Goal: Information Seeking & Learning: Learn about a topic

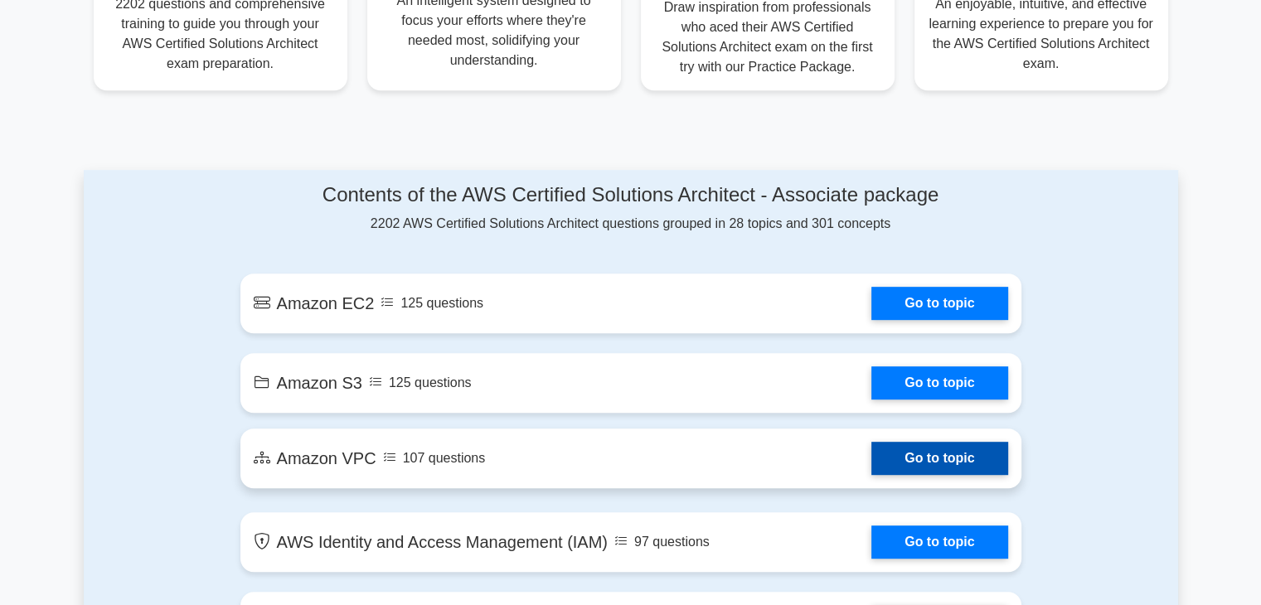
scroll to position [912, 0]
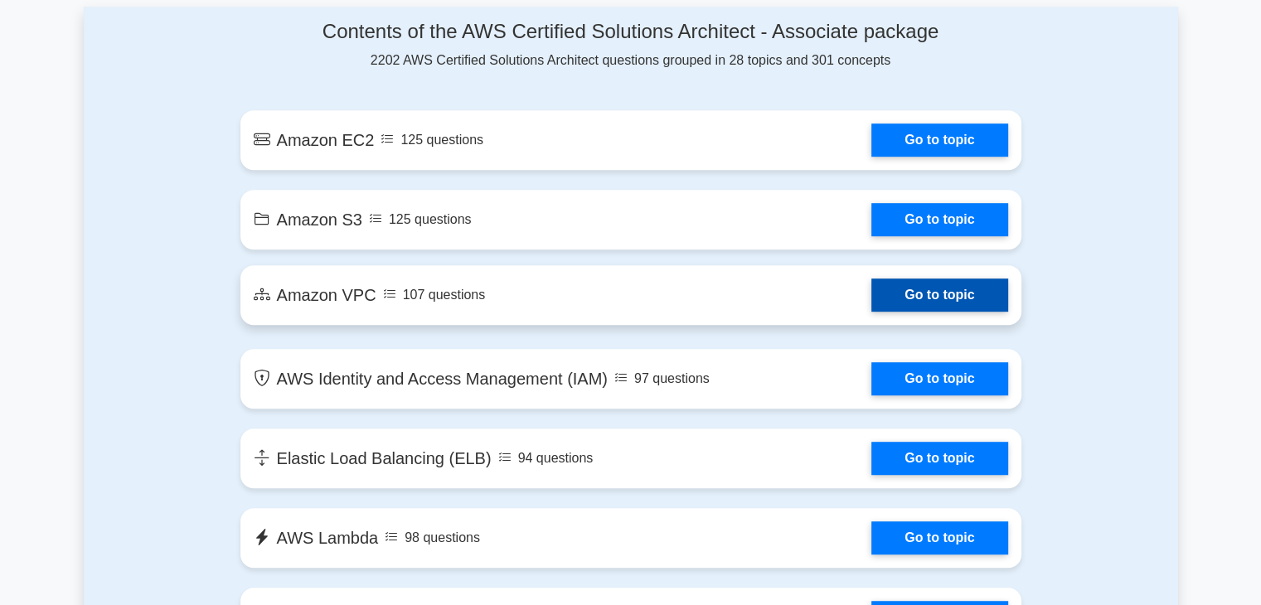
click at [922, 293] on link "Go to topic" at bounding box center [939, 295] width 136 height 33
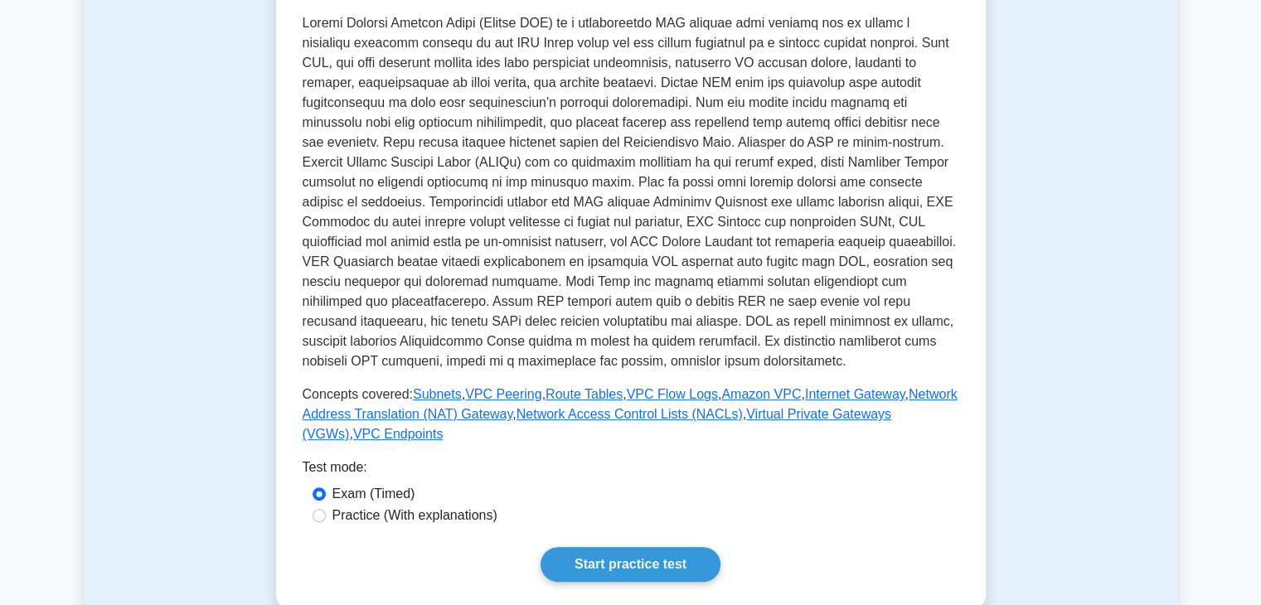
scroll to position [497, 0]
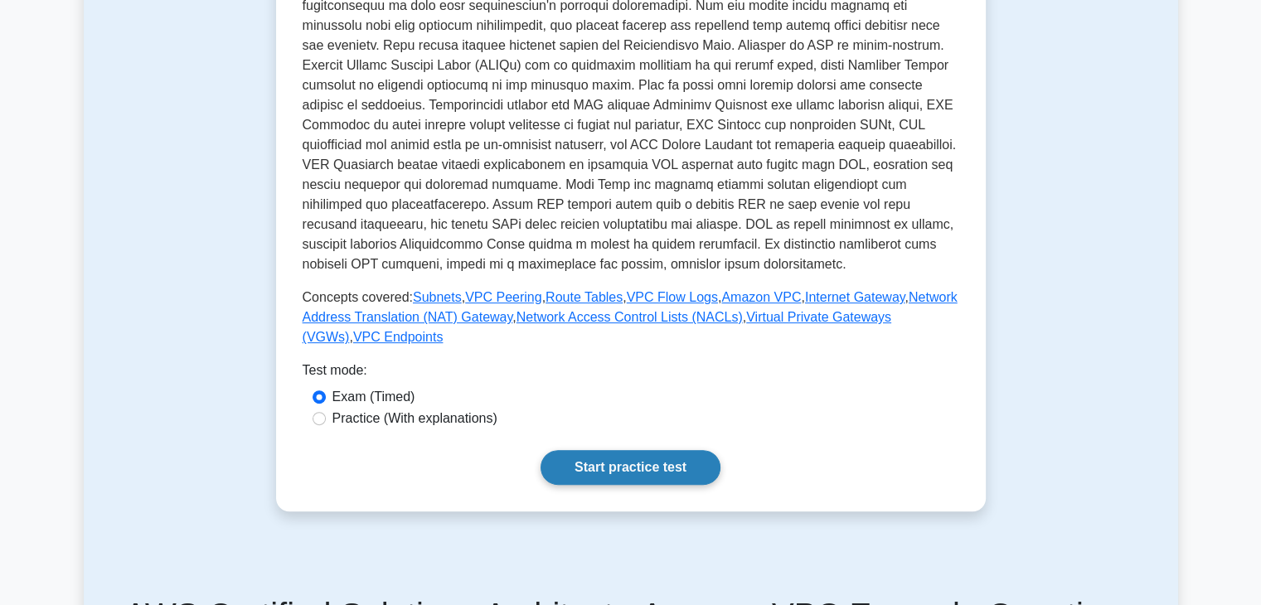
click at [604, 458] on link "Start practice test" at bounding box center [631, 467] width 180 height 35
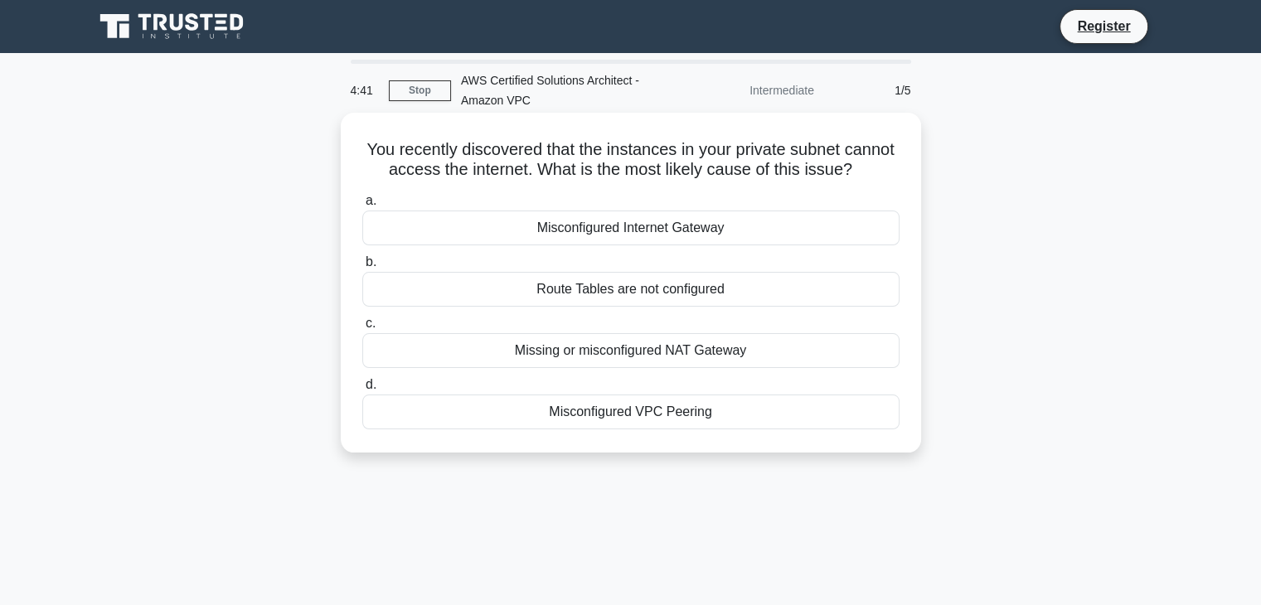
click at [600, 367] on div "Missing or misconfigured NAT Gateway" at bounding box center [630, 350] width 537 height 35
click at [362, 329] on input "c. Missing or misconfigured NAT Gateway" at bounding box center [362, 323] width 0 height 11
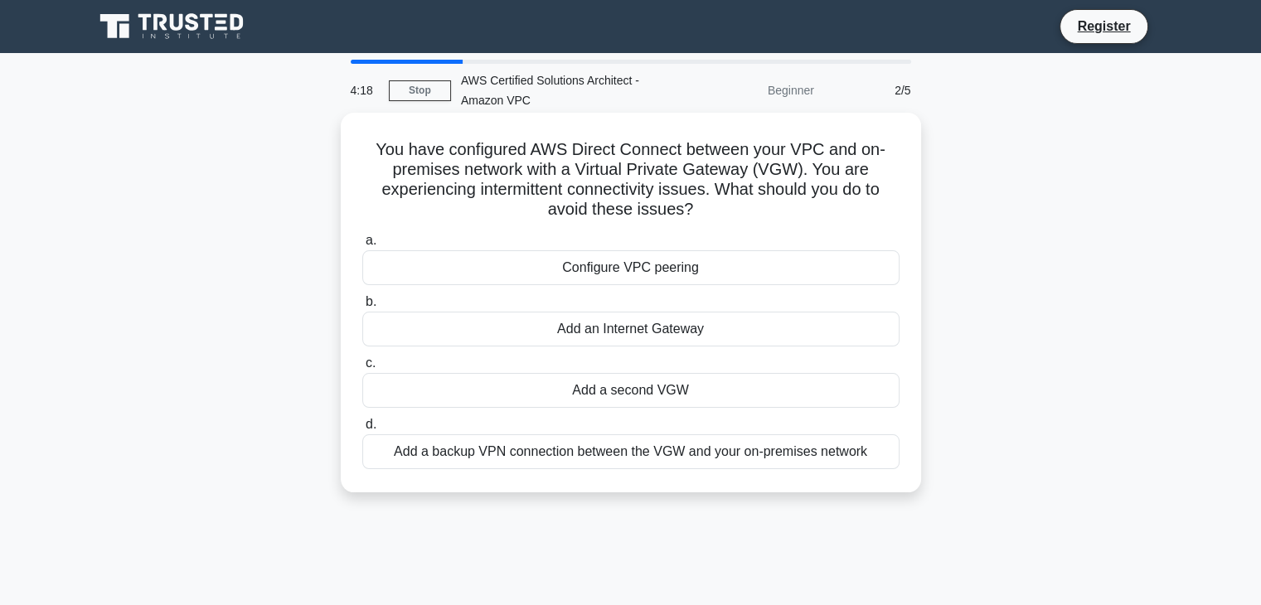
click at [615, 329] on div "Add an Internet Gateway" at bounding box center [630, 329] width 537 height 35
click at [362, 308] on input "b. Add an Internet Gateway" at bounding box center [362, 302] width 0 height 11
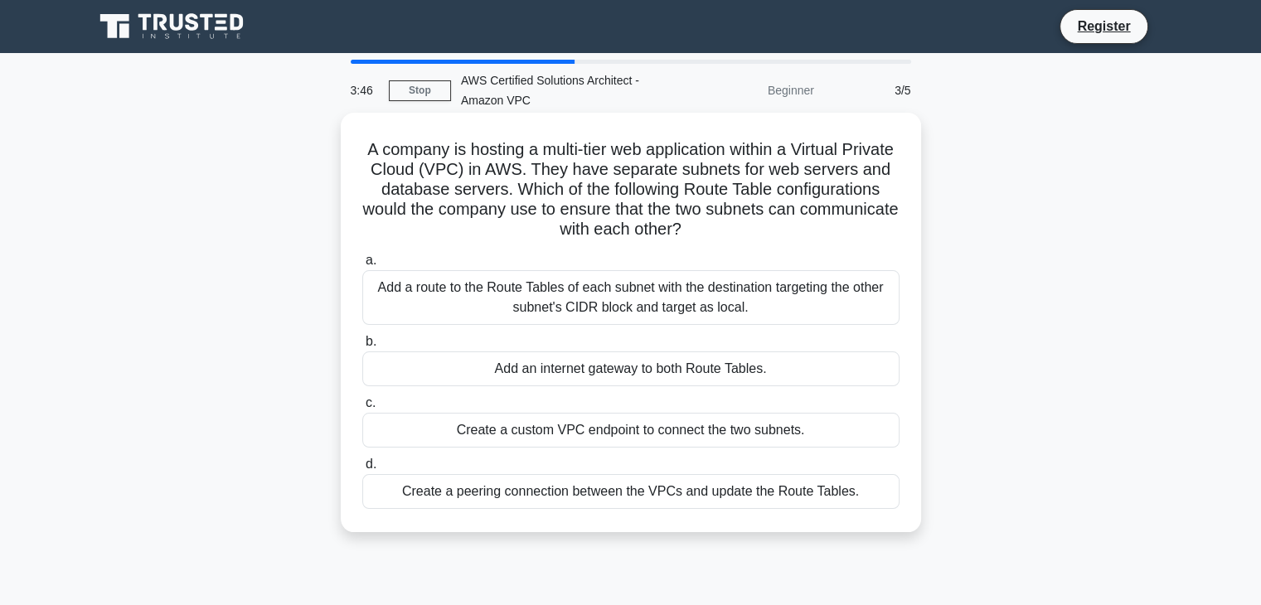
click at [570, 308] on div "Add a route to the Route Tables of each subnet with the destination targeting t…" at bounding box center [630, 297] width 537 height 55
click at [362, 266] on input "a. Add a route to the Route Tables of each subnet with the destination targetin…" at bounding box center [362, 260] width 0 height 11
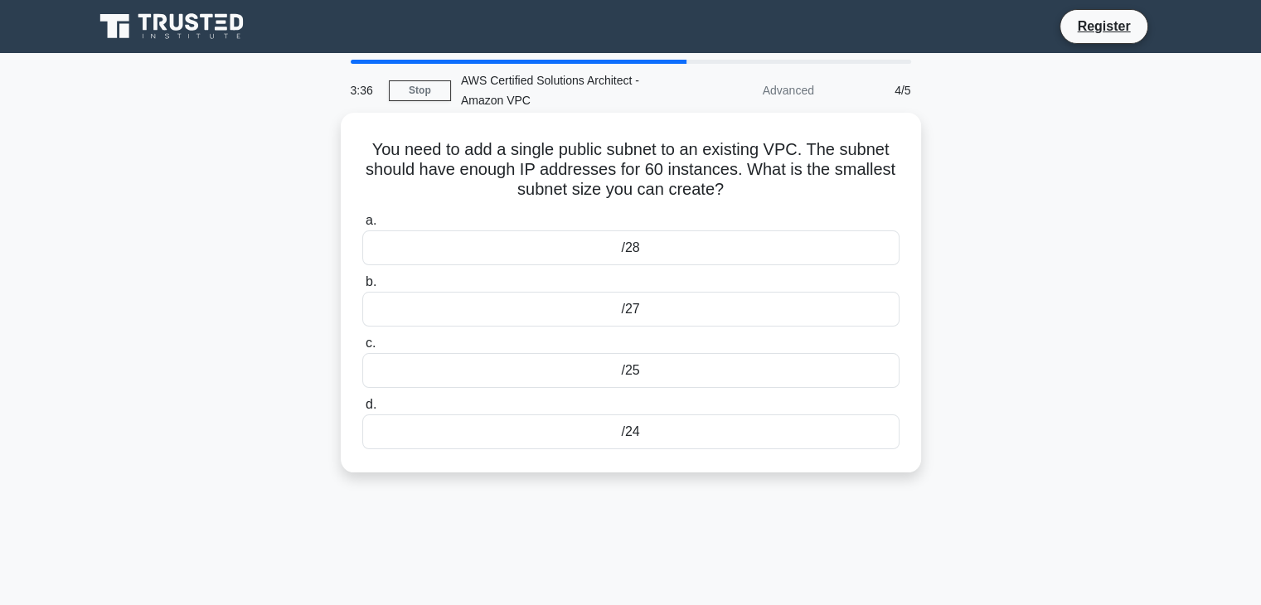
click at [630, 240] on div "/28" at bounding box center [630, 247] width 537 height 35
click at [362, 226] on input "a. /28" at bounding box center [362, 221] width 0 height 11
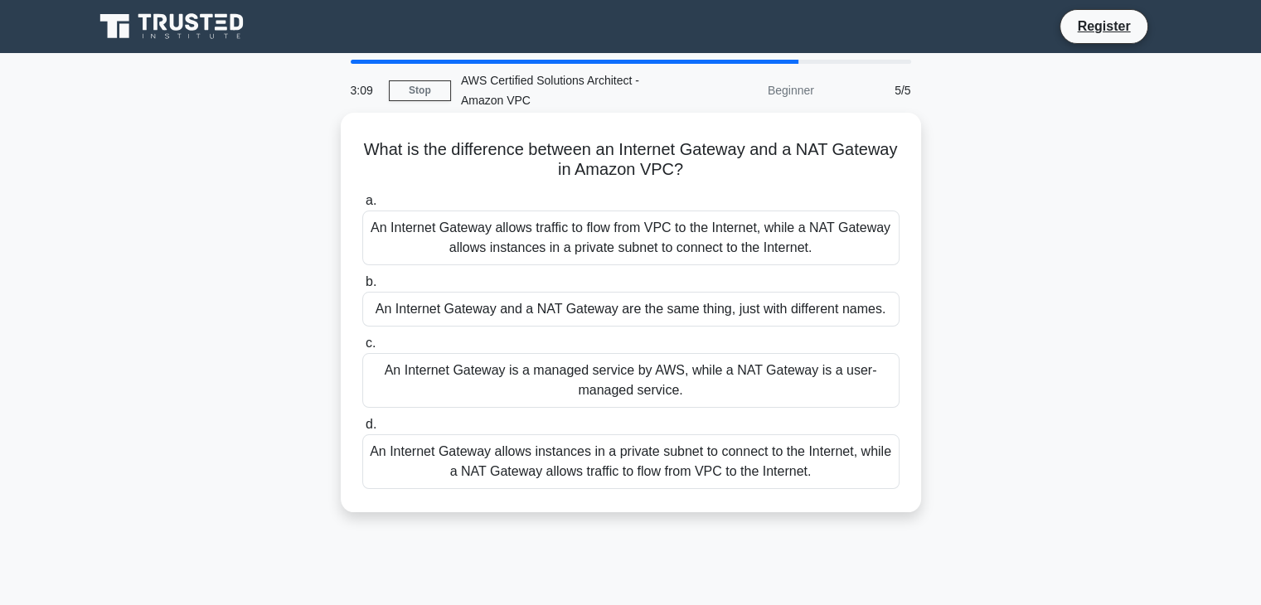
click at [557, 242] on div "An Internet Gateway allows traffic to flow from VPC to the Internet, while a NA…" at bounding box center [630, 238] width 537 height 55
click at [362, 206] on input "a. An Internet Gateway allows traffic to flow from VPC to the Internet, while a…" at bounding box center [362, 201] width 0 height 11
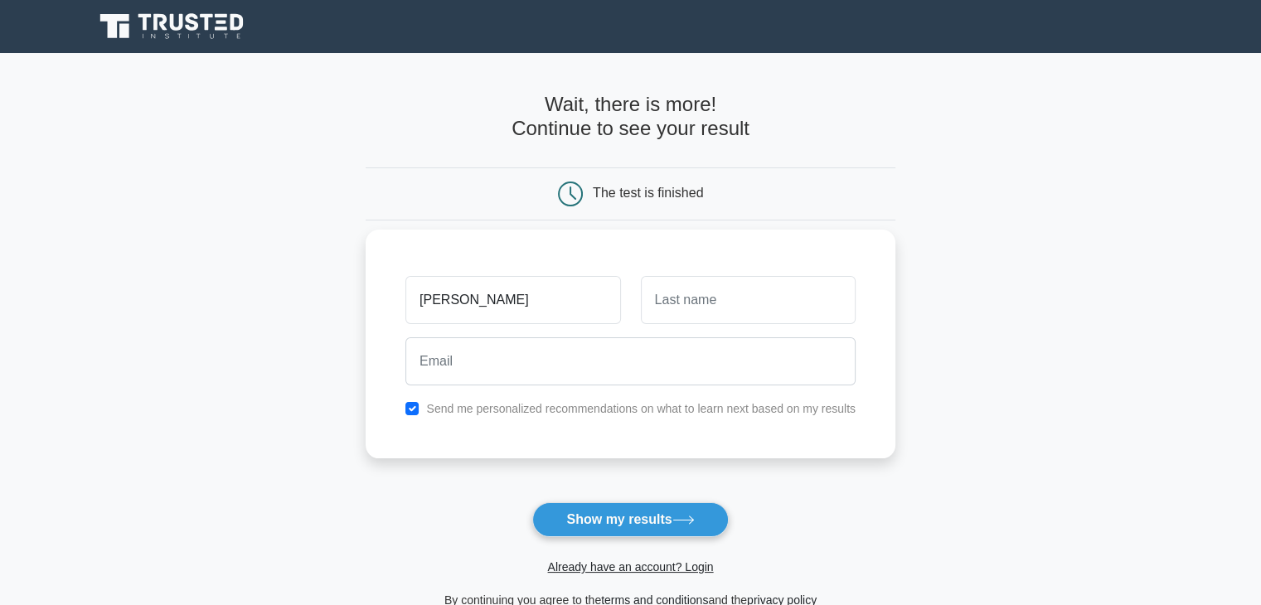
type input "Tony"
click at [723, 303] on input "text" at bounding box center [748, 300] width 215 height 48
type input "M"
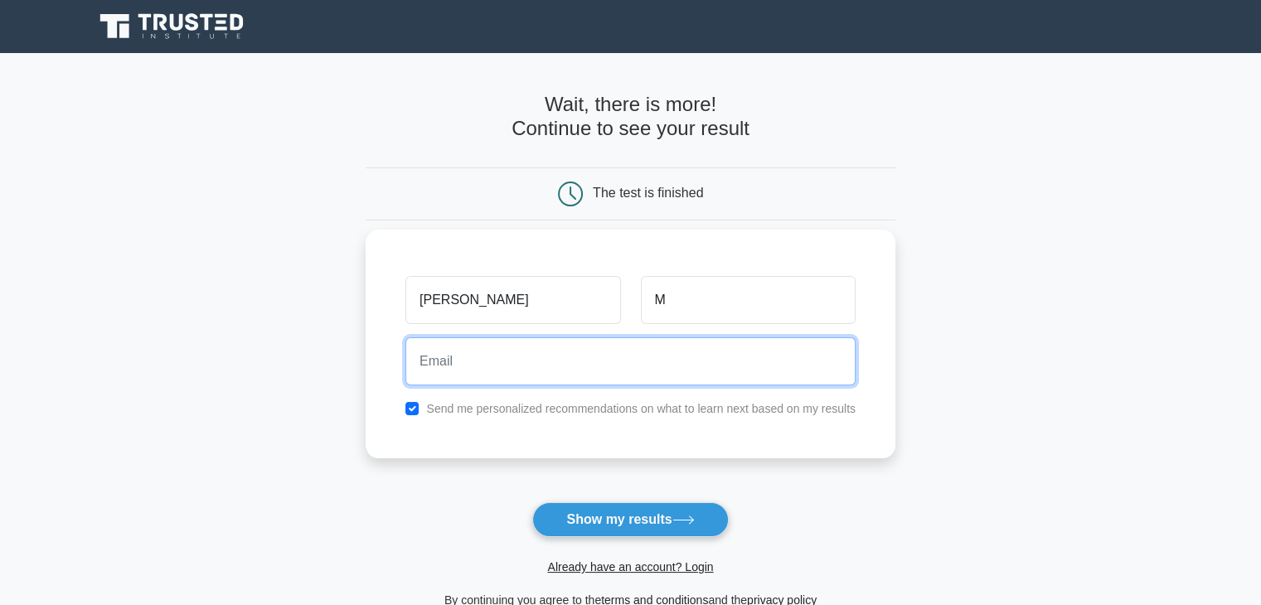
click at [730, 357] on input "email" at bounding box center [630, 361] width 450 height 48
click at [643, 346] on input "tonydavidraj86@gmai.com" at bounding box center [630, 361] width 450 height 48
click at [638, 362] on input "tonydavidraj86@gmai.com" at bounding box center [630, 361] width 450 height 48
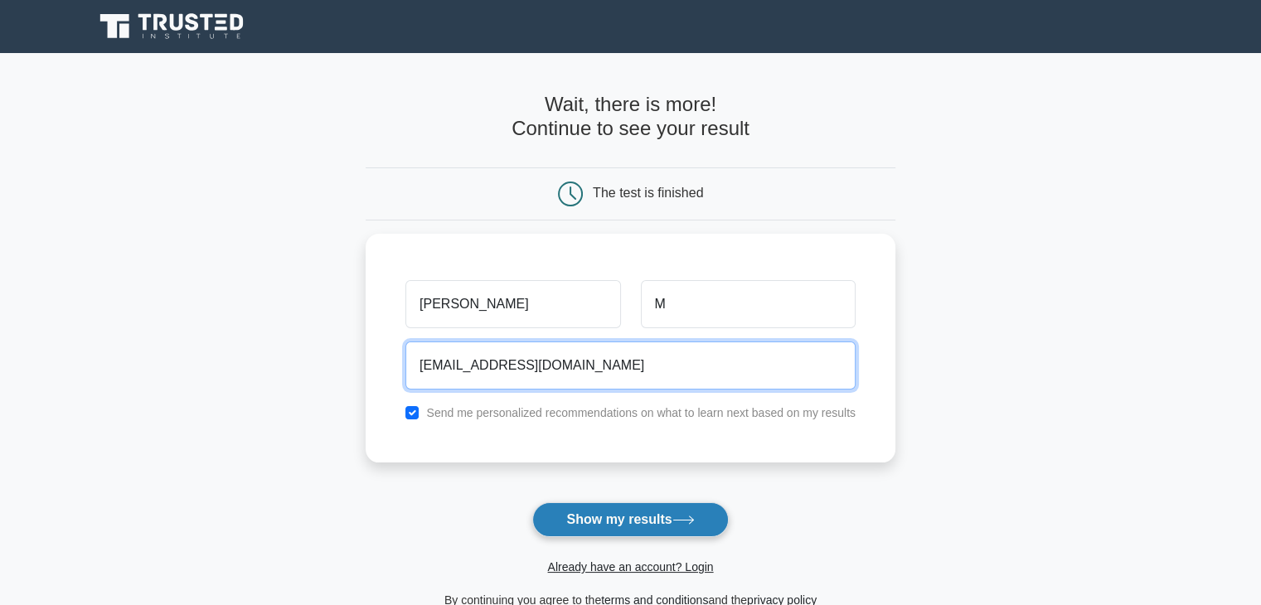
type input "tonydavidrajm86@gmai.com"
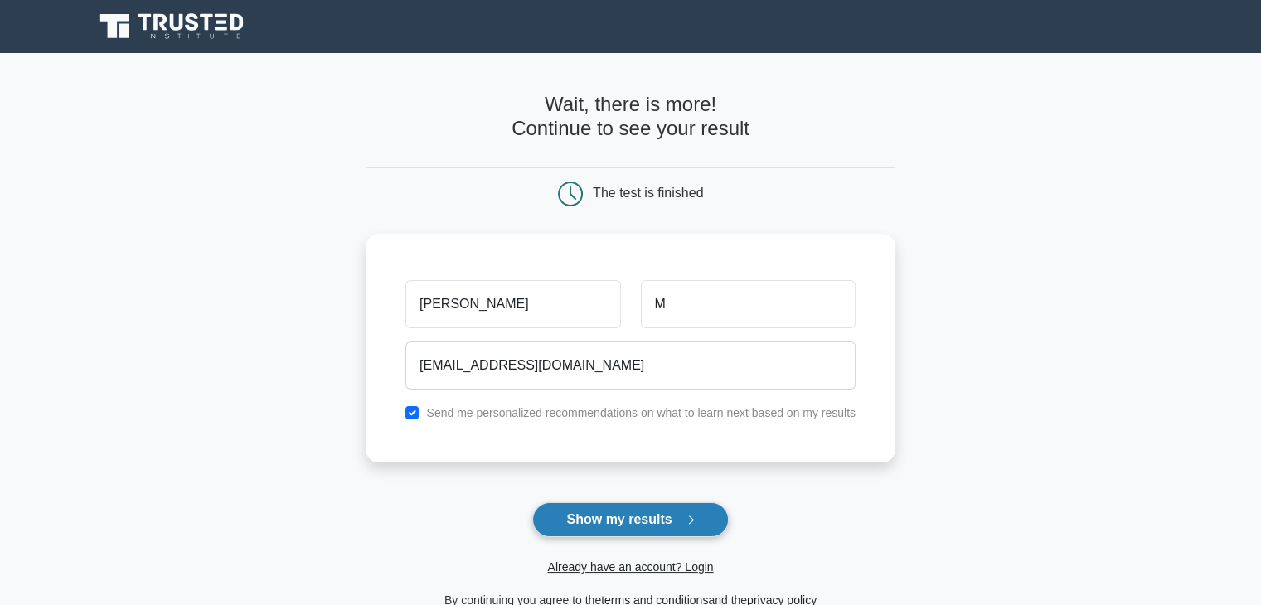
click at [657, 514] on button "Show my results" at bounding box center [630, 519] width 196 height 35
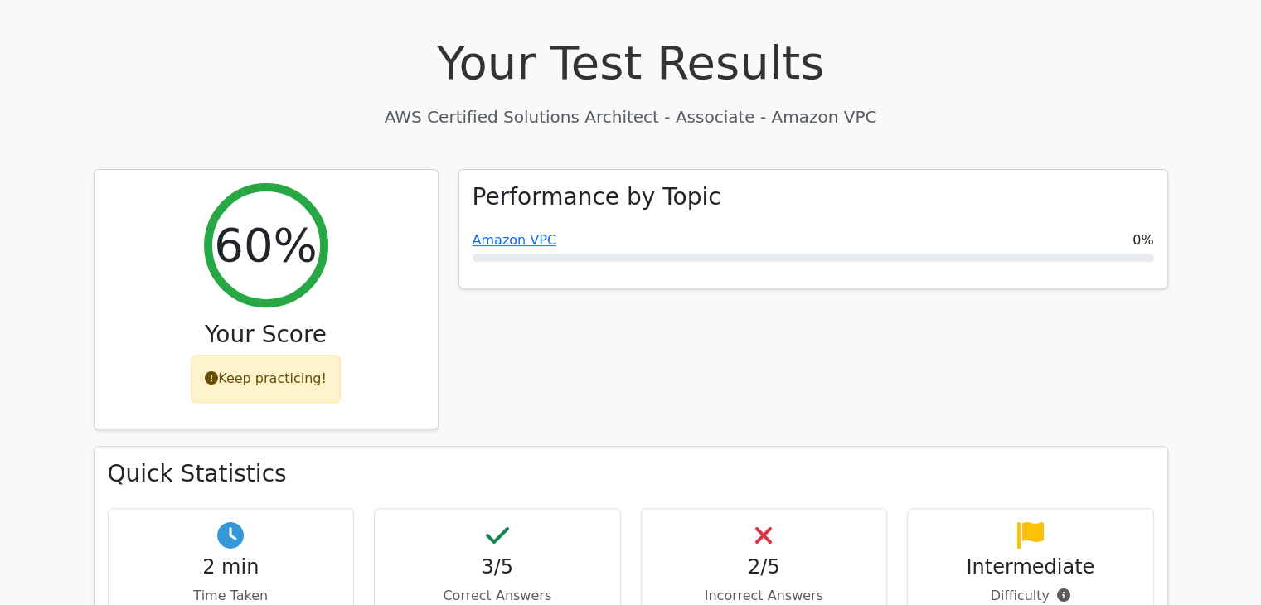
scroll to position [580, 0]
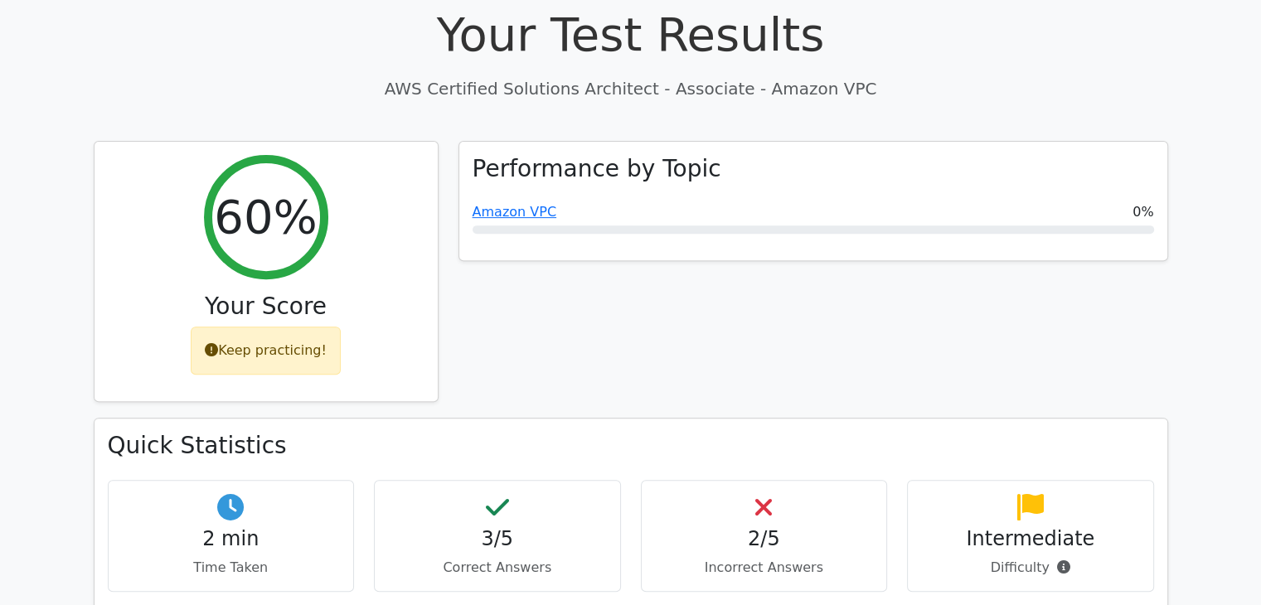
click at [797, 527] on h4 "2/5" at bounding box center [764, 539] width 219 height 24
click at [745, 527] on h4 "2/5" at bounding box center [764, 539] width 219 height 24
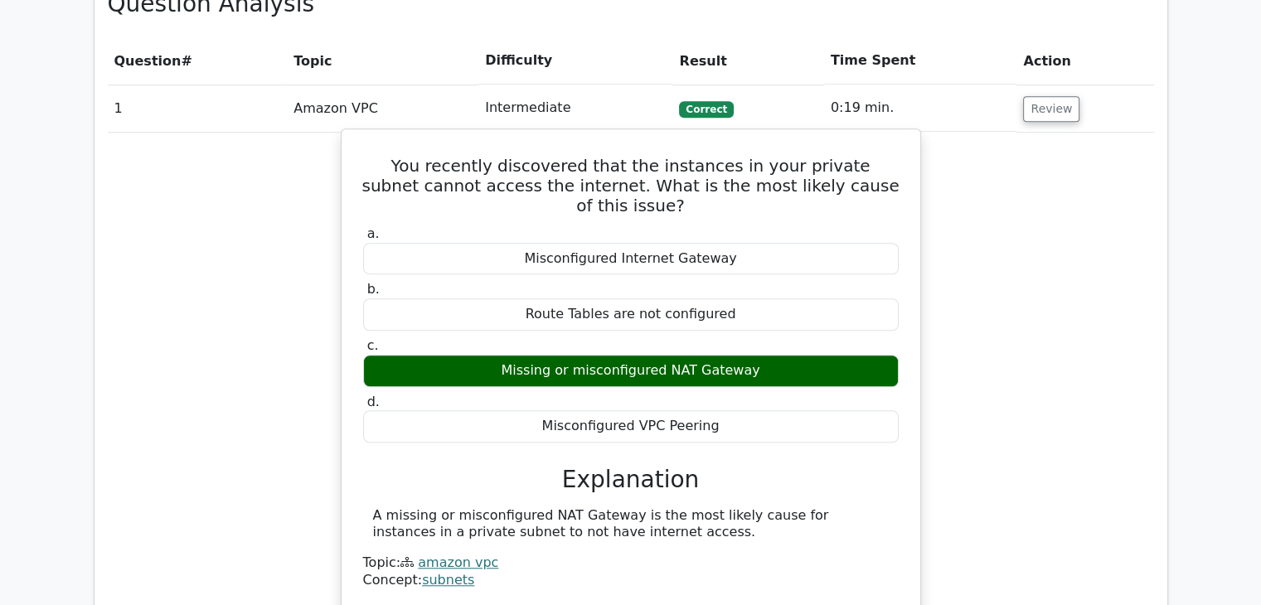
scroll to position [1492, 0]
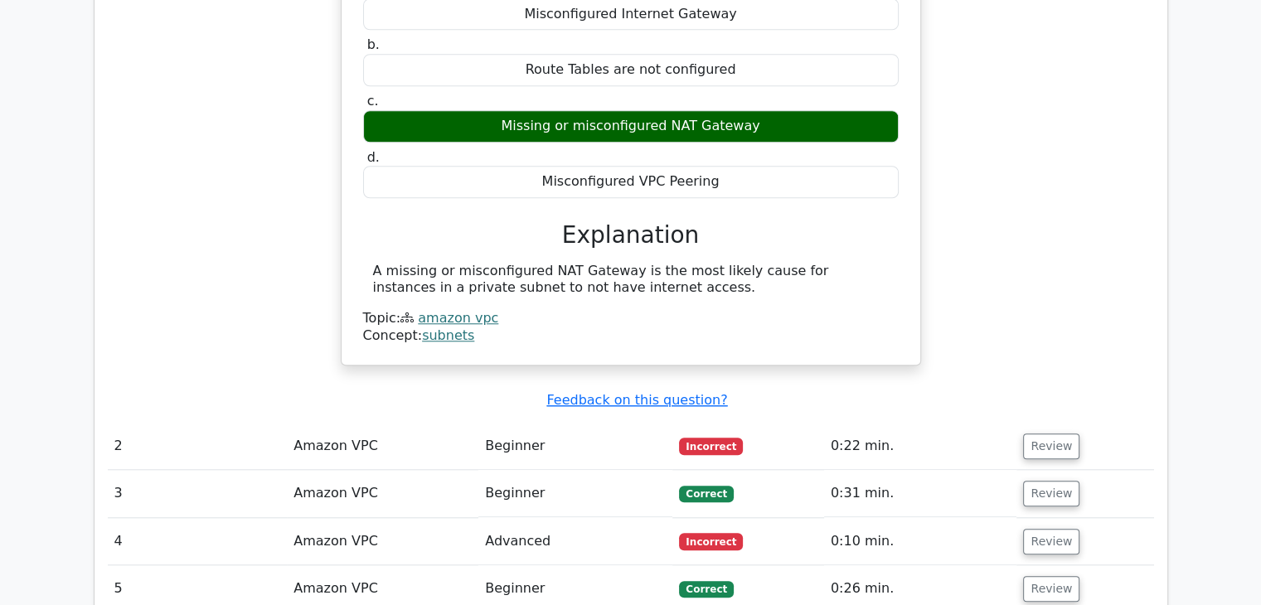
click at [463, 423] on td "Amazon VPC" at bounding box center [383, 446] width 192 height 47
click at [1044, 434] on button "Review" at bounding box center [1051, 447] width 56 height 26
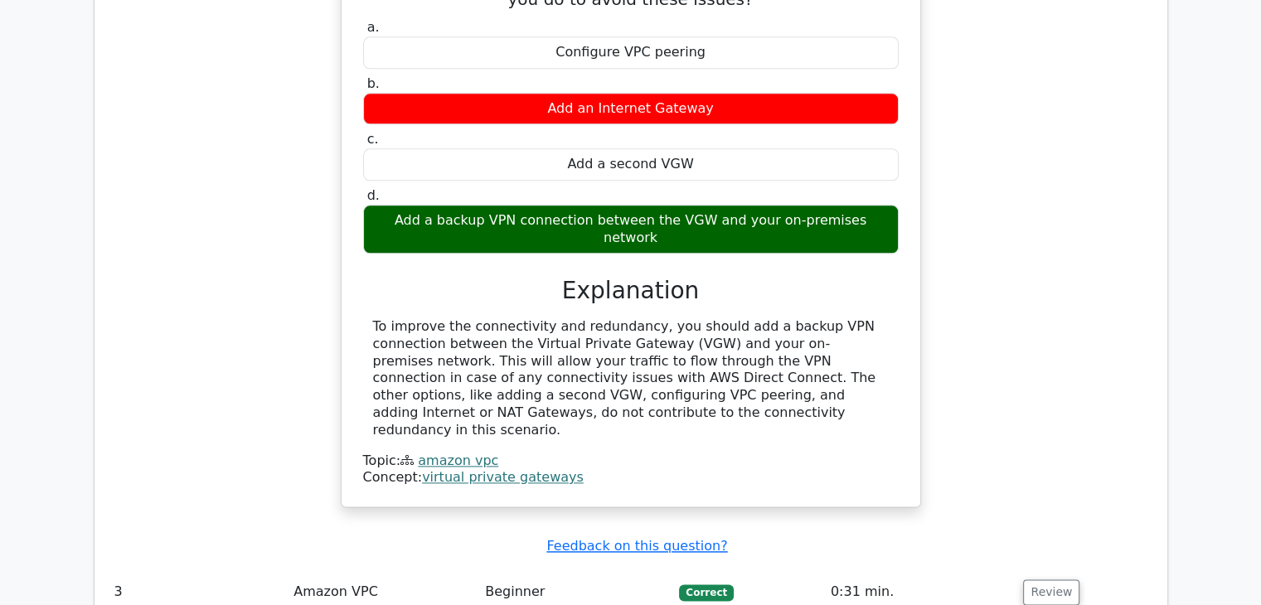
scroll to position [2073, 0]
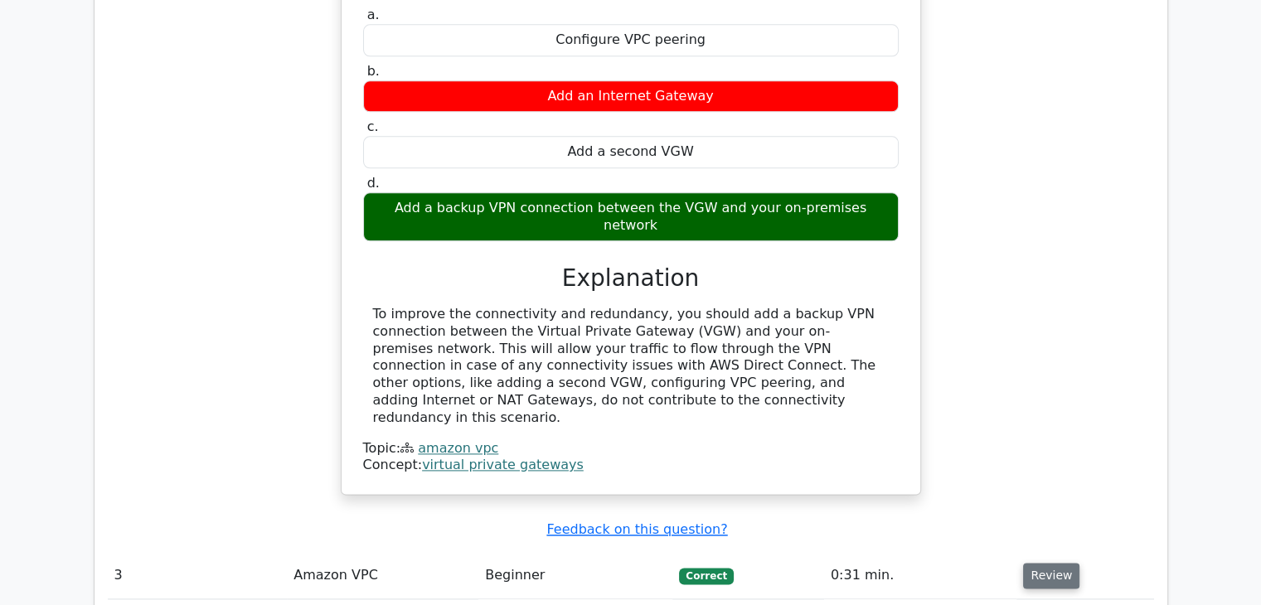
click at [1025, 563] on button "Review" at bounding box center [1051, 576] width 56 height 26
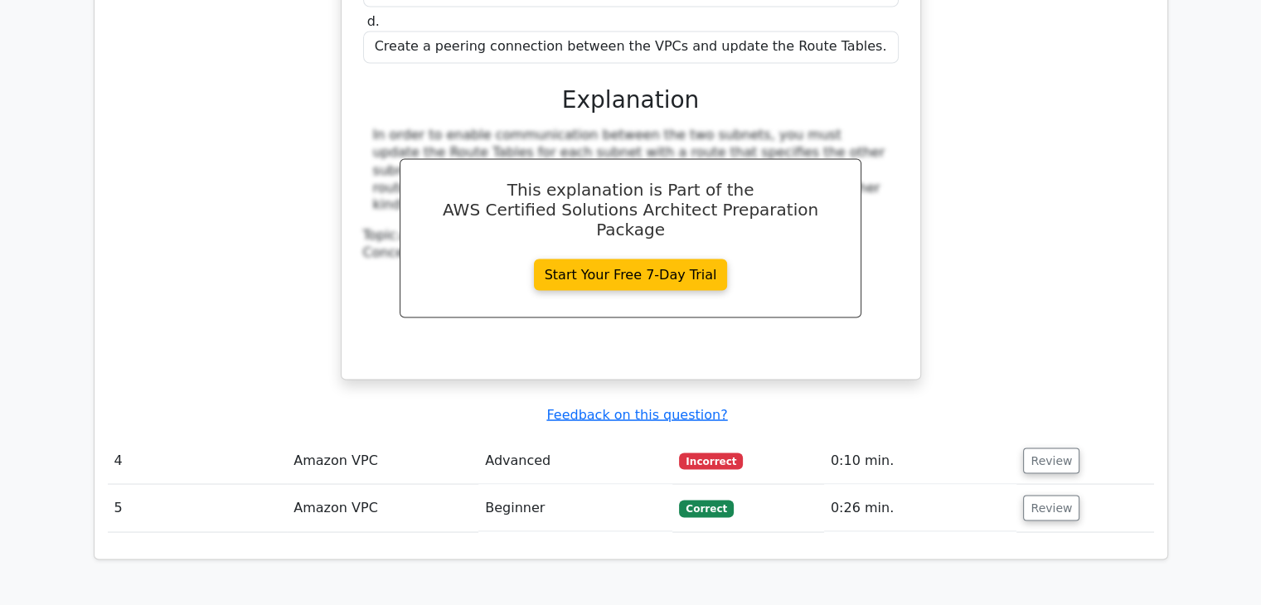
scroll to position [2985, 0]
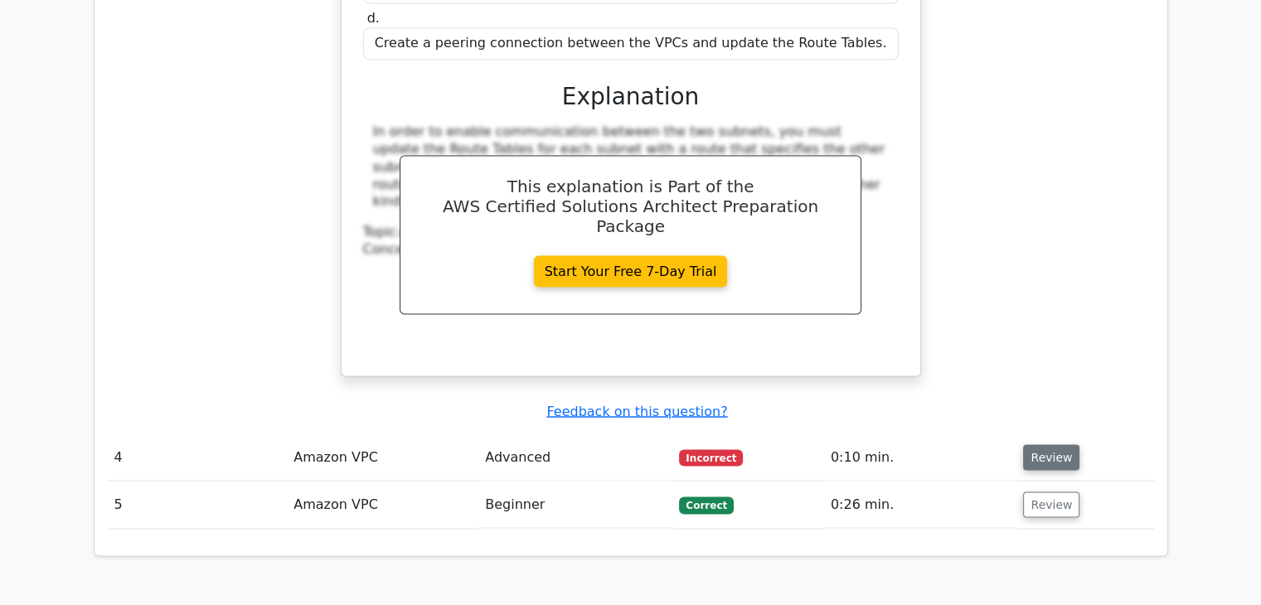
click at [1048, 444] on button "Review" at bounding box center [1051, 457] width 56 height 26
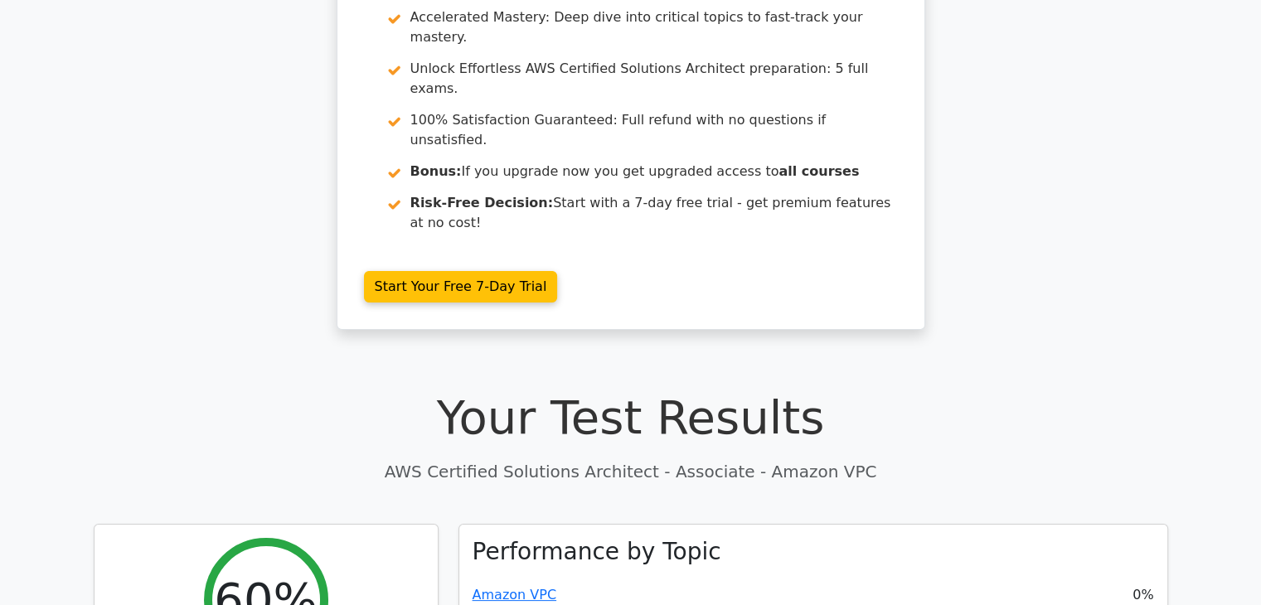
scroll to position [0, 0]
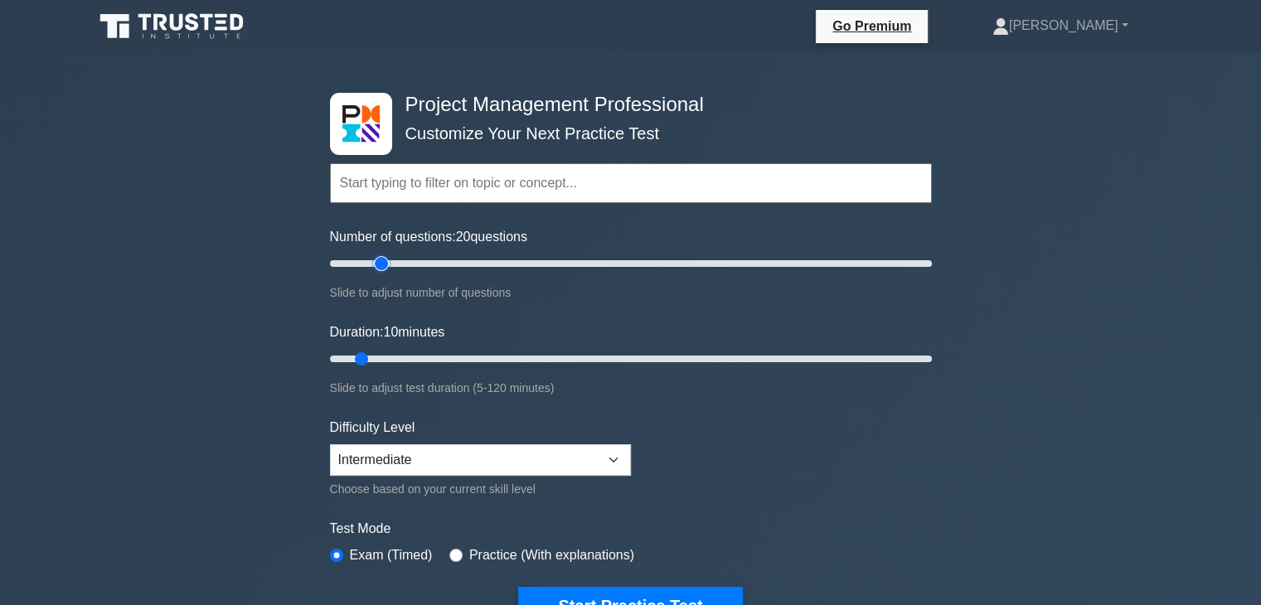
drag, startPoint x: 348, startPoint y: 262, endPoint x: 378, endPoint y: 314, distance: 60.2
type input "20"
click at [378, 274] on input "Number of questions: 20 questions" at bounding box center [631, 264] width 602 height 20
click at [421, 468] on select "Beginner Intermediate Expert" at bounding box center [480, 460] width 301 height 32
click at [421, 444] on select "Beginner Intermediate Expert" at bounding box center [480, 460] width 301 height 32
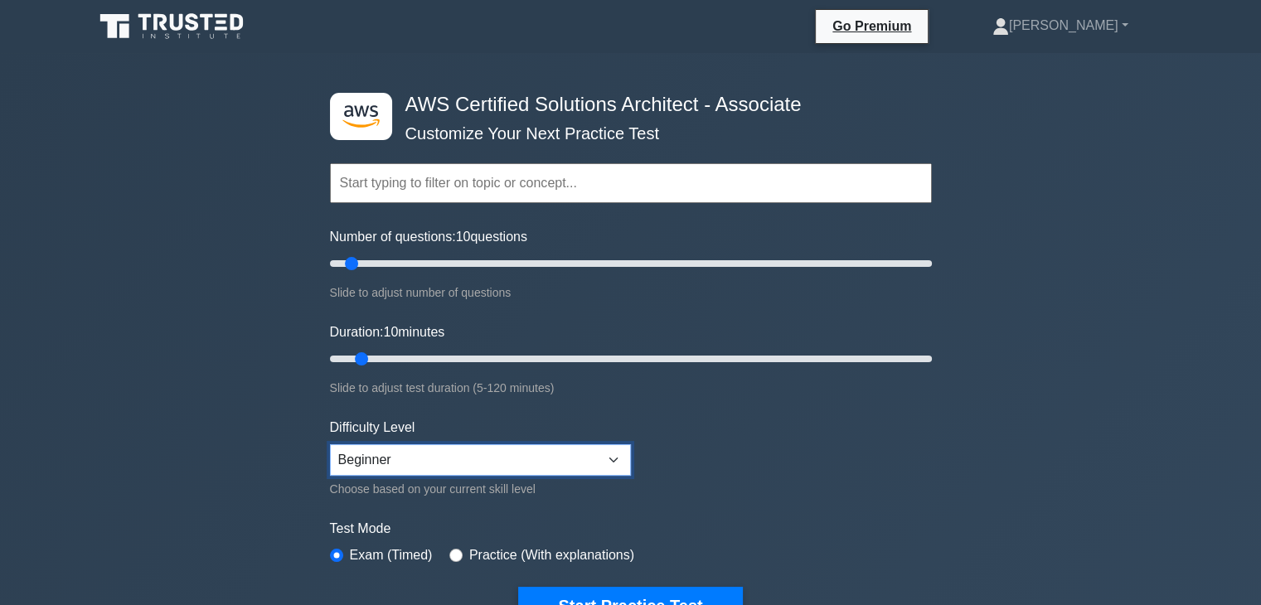
click at [378, 460] on select "Beginner Intermediate Expert" at bounding box center [480, 460] width 301 height 32
select select "intermediate"
click at [330, 444] on select "Beginner Intermediate Expert" at bounding box center [480, 460] width 301 height 32
drag, startPoint x: 349, startPoint y: 266, endPoint x: 386, endPoint y: 269, distance: 37.5
type input "20"
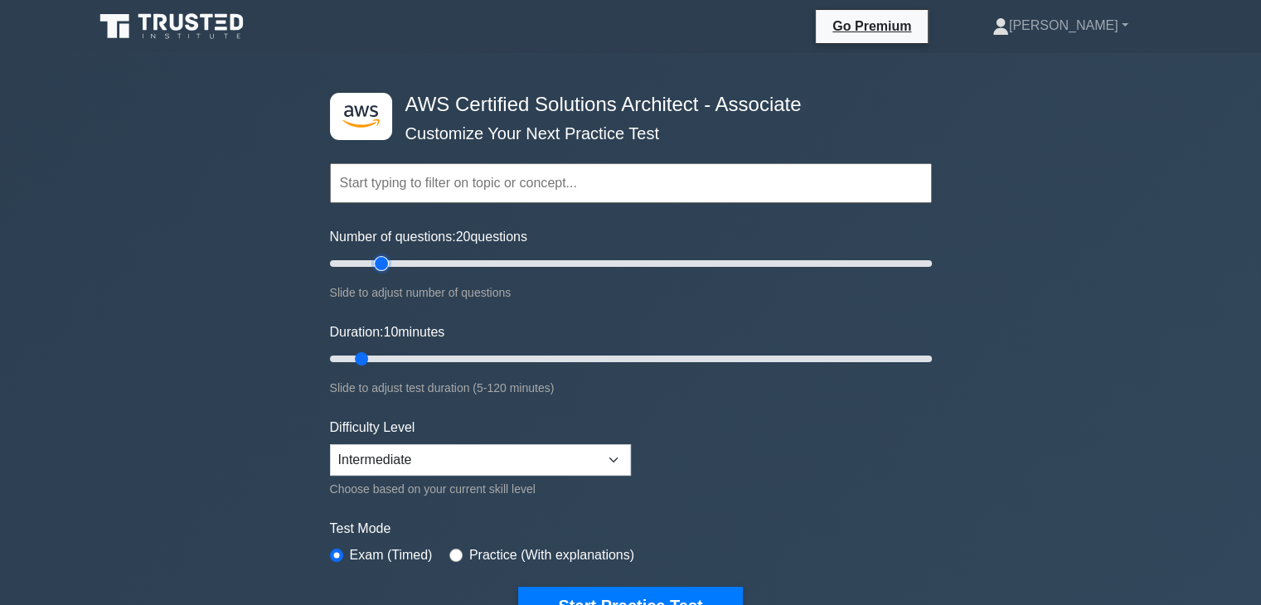
click at [386, 269] on input "Number of questions: 20 questions" at bounding box center [631, 264] width 602 height 20
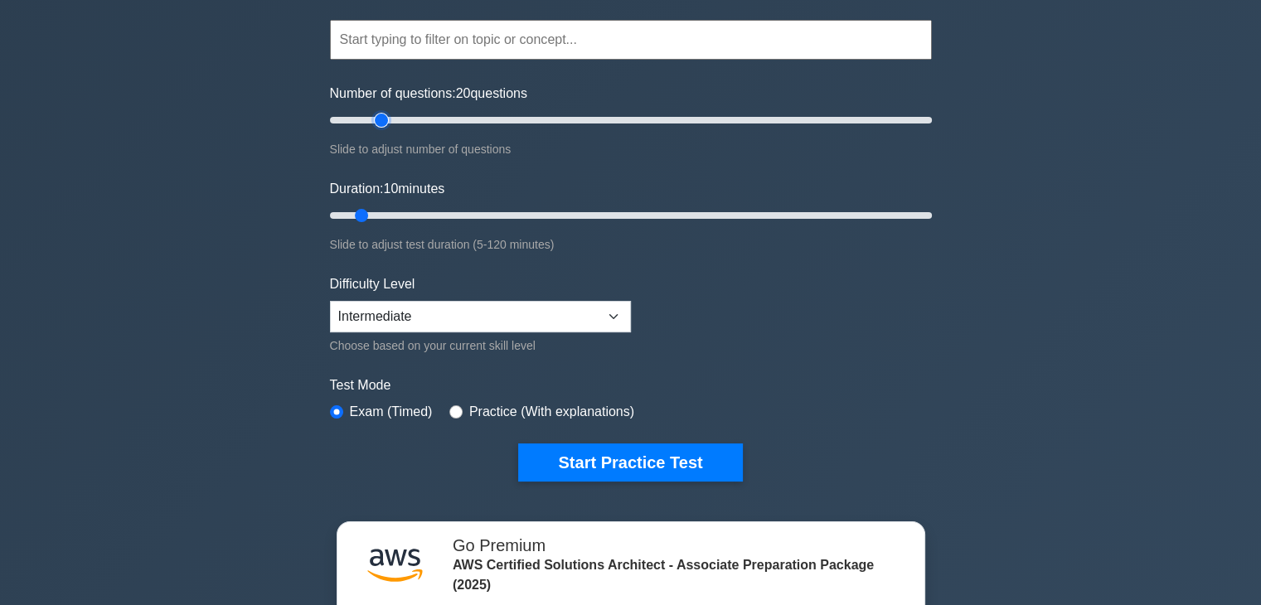
scroll to position [166, 0]
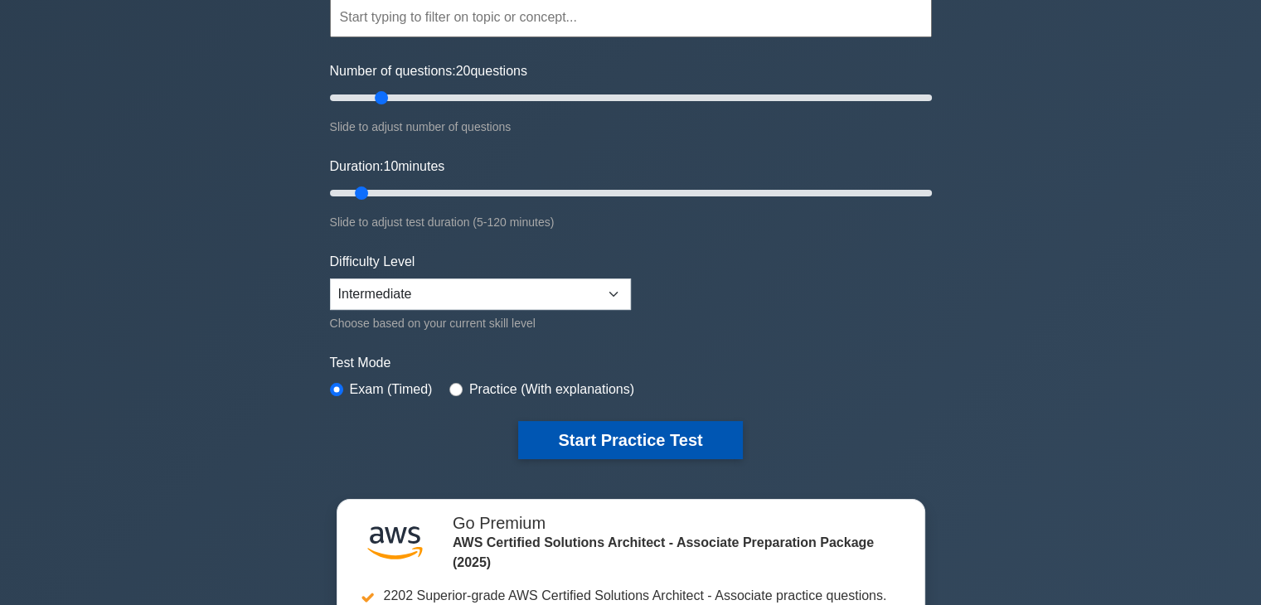
click at [565, 435] on button "Start Practice Test" at bounding box center [630, 440] width 224 height 38
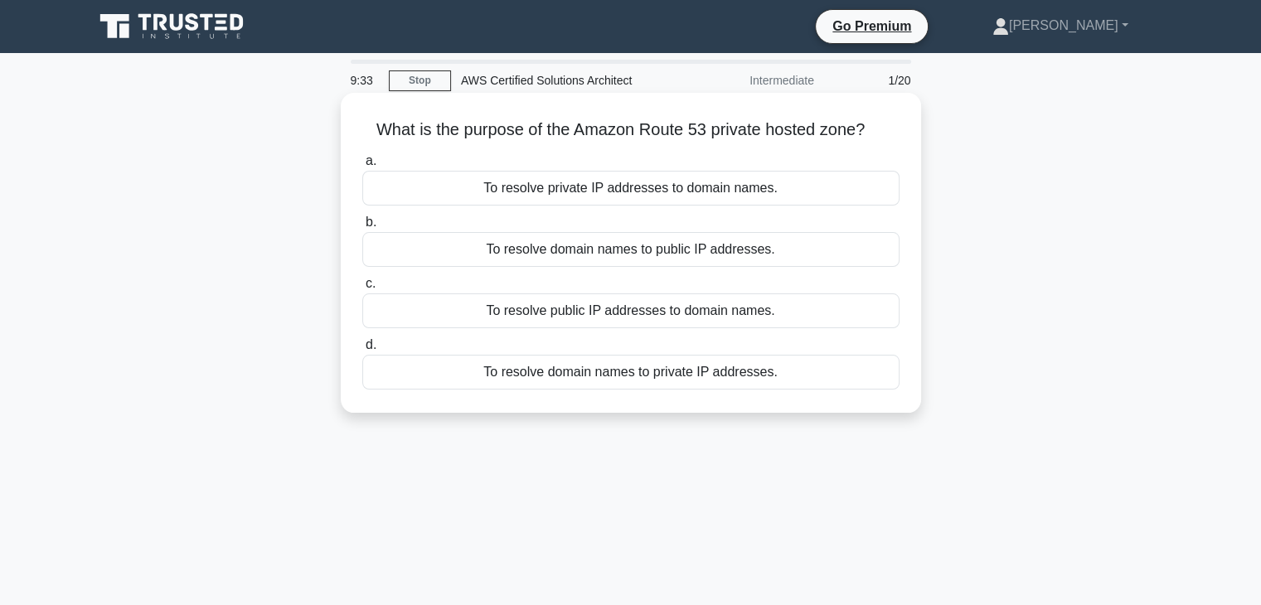
click at [447, 255] on div "To resolve domain names to public IP addresses." at bounding box center [630, 249] width 537 height 35
click at [362, 228] on input "b. To resolve domain names to public IP addresses." at bounding box center [362, 222] width 0 height 11
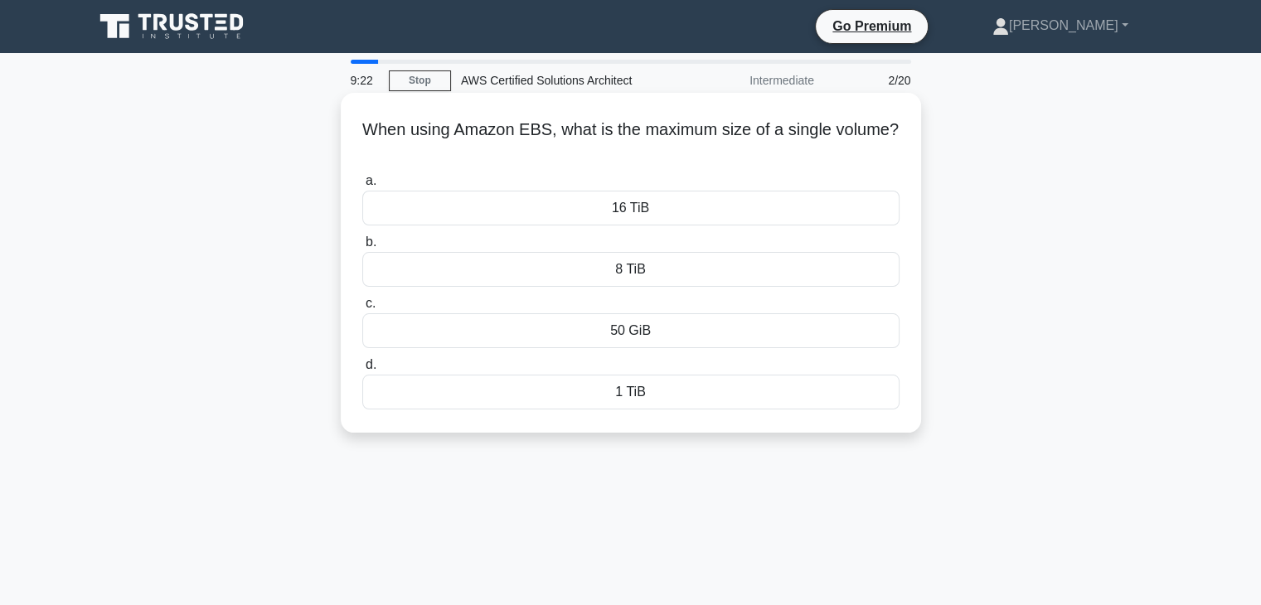
click at [609, 216] on div "16 TiB" at bounding box center [630, 208] width 537 height 35
click at [362, 187] on input "a. 16 TiB" at bounding box center [362, 181] width 0 height 11
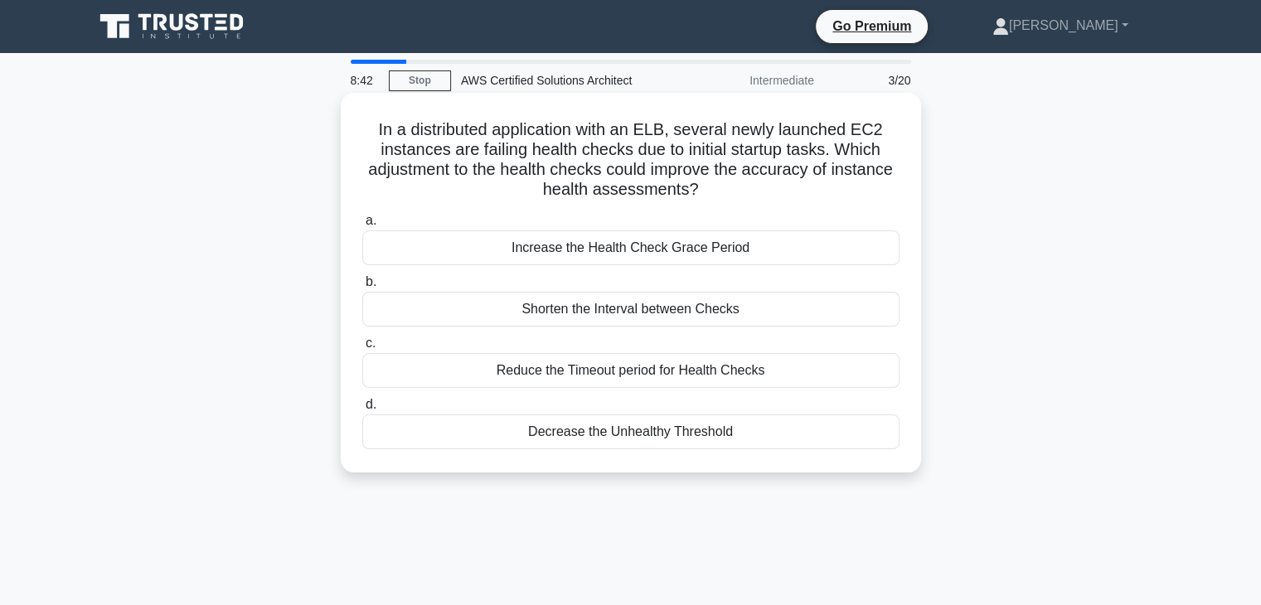
click at [594, 246] on div "Increase the Health Check Grace Period" at bounding box center [630, 247] width 537 height 35
click at [362, 226] on input "a. Increase the Health Check Grace Period" at bounding box center [362, 221] width 0 height 11
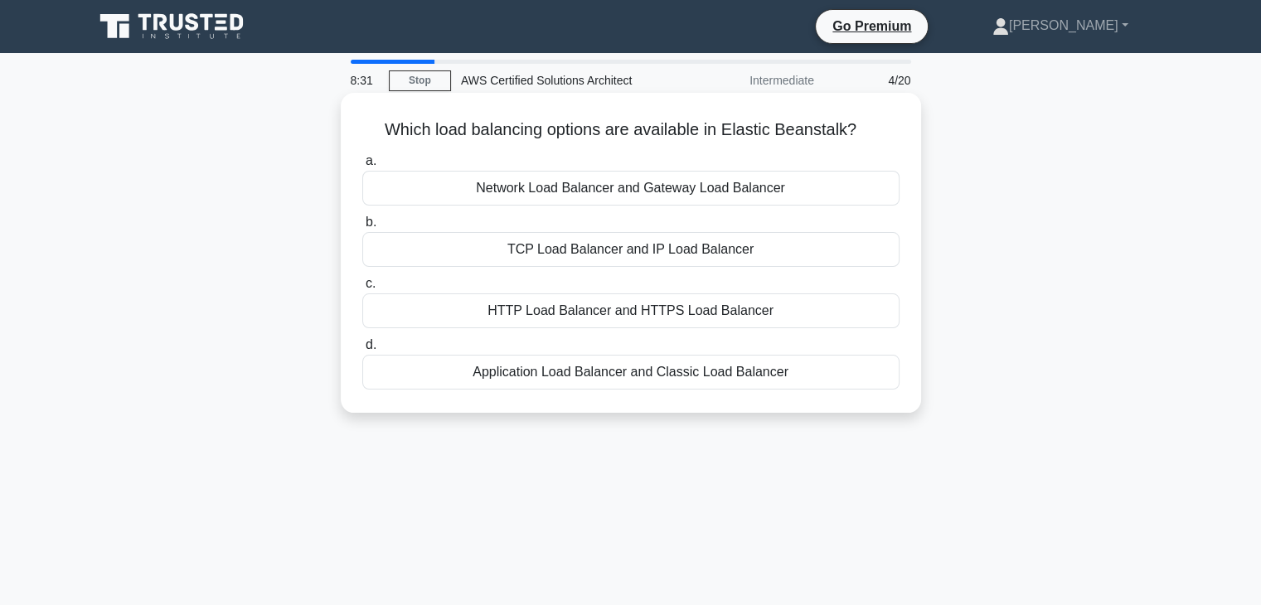
click at [547, 183] on div "Network Load Balancer and Gateway Load Balancer" at bounding box center [630, 188] width 537 height 35
click at [362, 167] on input "a. Network Load Balancer and Gateway Load Balancer" at bounding box center [362, 161] width 0 height 11
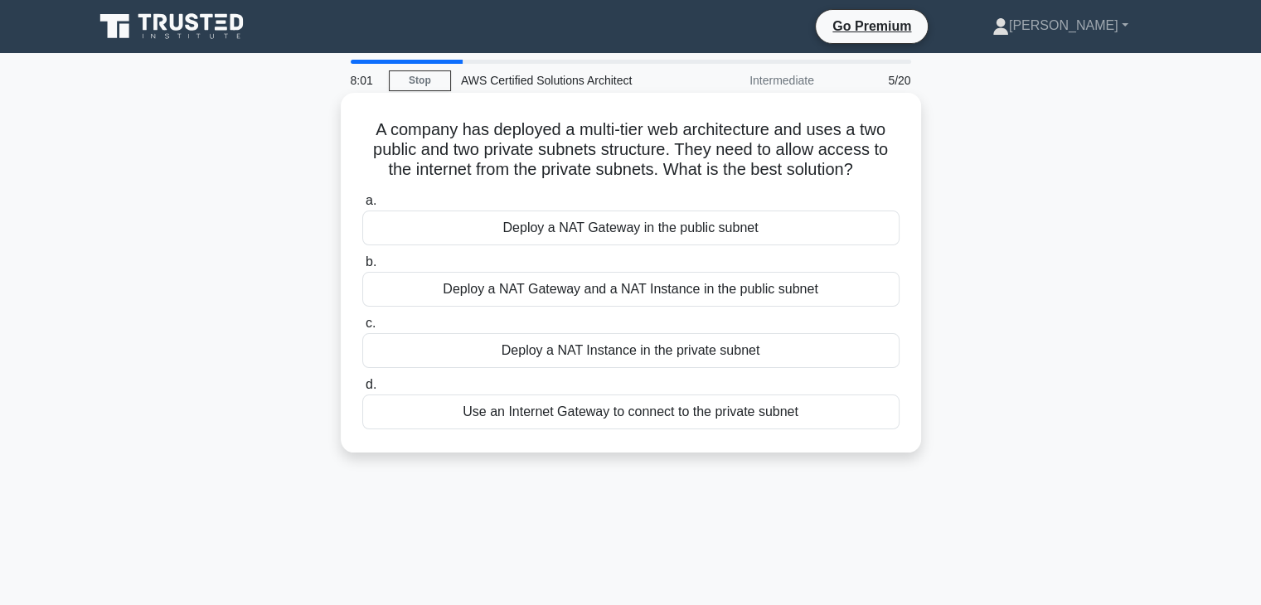
click at [630, 229] on div "Deploy a NAT Gateway in the public subnet" at bounding box center [630, 228] width 537 height 35
click at [362, 206] on input "a. Deploy a NAT Gateway in the public subnet" at bounding box center [362, 201] width 0 height 11
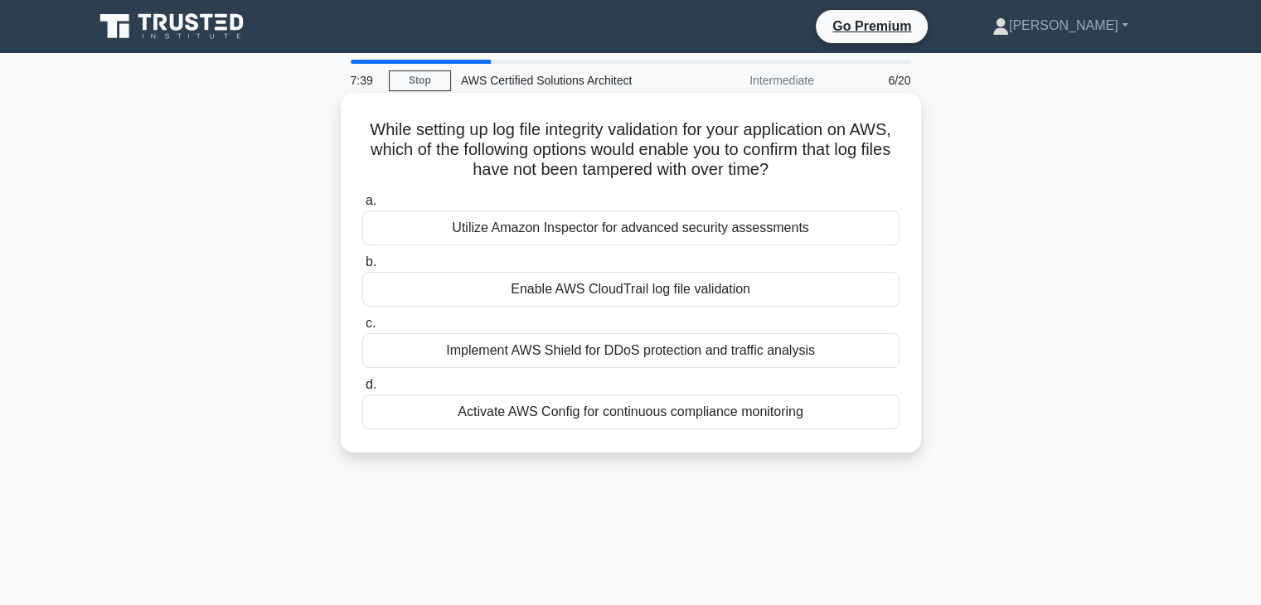
click at [598, 286] on div "Enable AWS CloudTrail log file validation" at bounding box center [630, 289] width 537 height 35
click at [362, 268] on input "b. Enable AWS CloudTrail log file validation" at bounding box center [362, 262] width 0 height 11
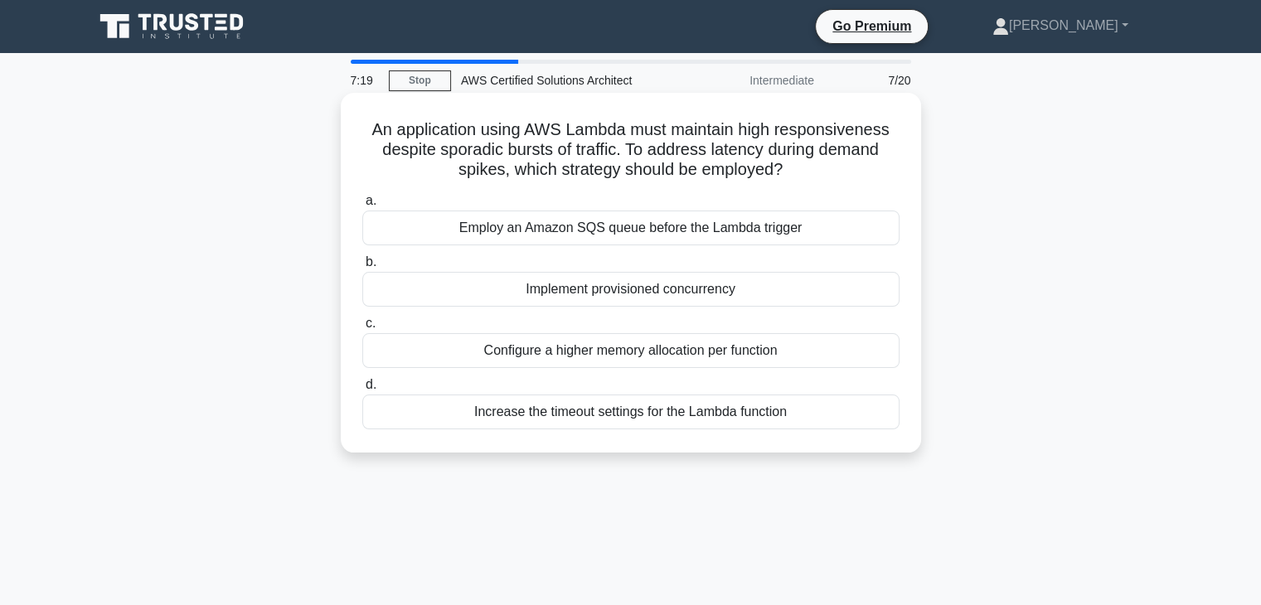
click at [604, 223] on div "Employ an Amazon SQS queue before the Lambda trigger" at bounding box center [630, 228] width 537 height 35
click at [362, 206] on input "a. Employ an Amazon SQS queue before the Lambda trigger" at bounding box center [362, 201] width 0 height 11
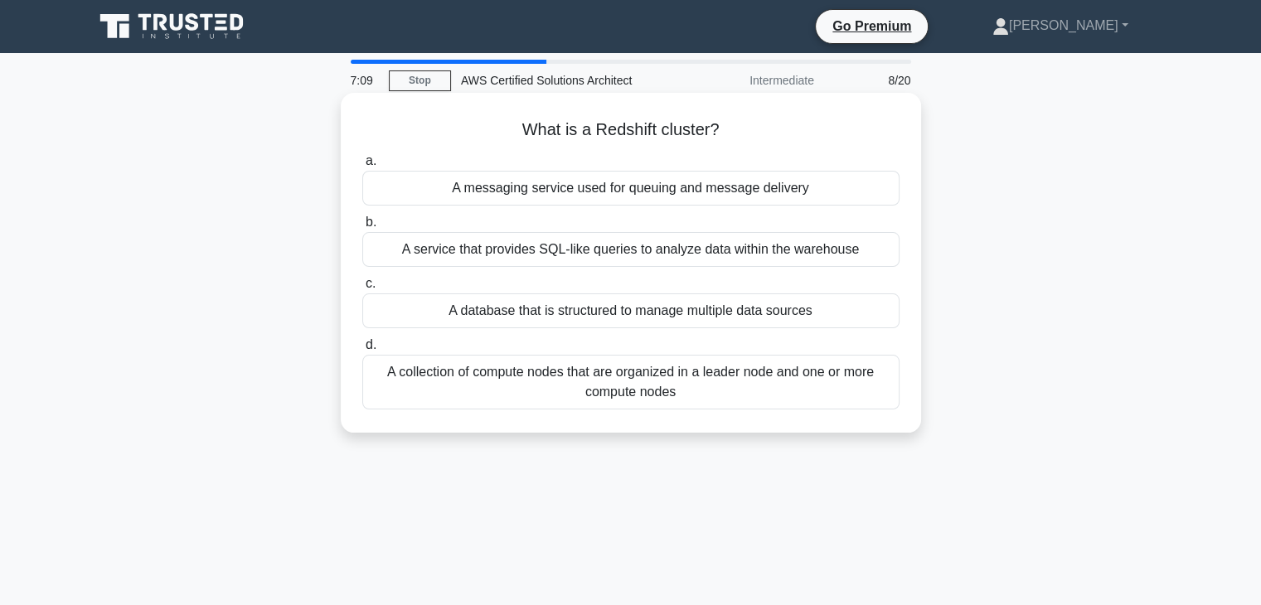
click at [660, 187] on div "A messaging service used for queuing and message delivery" at bounding box center [630, 188] width 537 height 35
click at [362, 167] on input "a. A messaging service used for queuing and message delivery" at bounding box center [362, 161] width 0 height 11
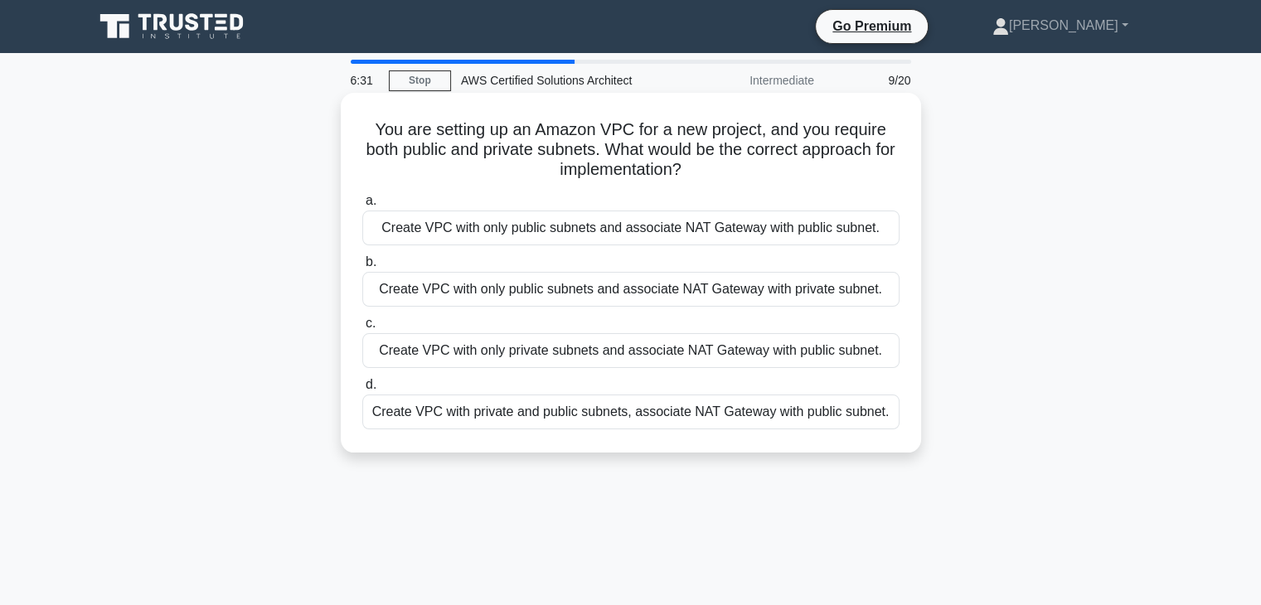
click at [492, 419] on div "Create VPC with private and public subnets, associate NAT Gateway with public s…" at bounding box center [630, 412] width 537 height 35
click at [362, 391] on input "d. Create VPC with private and public subnets, associate NAT Gateway with publi…" at bounding box center [362, 385] width 0 height 11
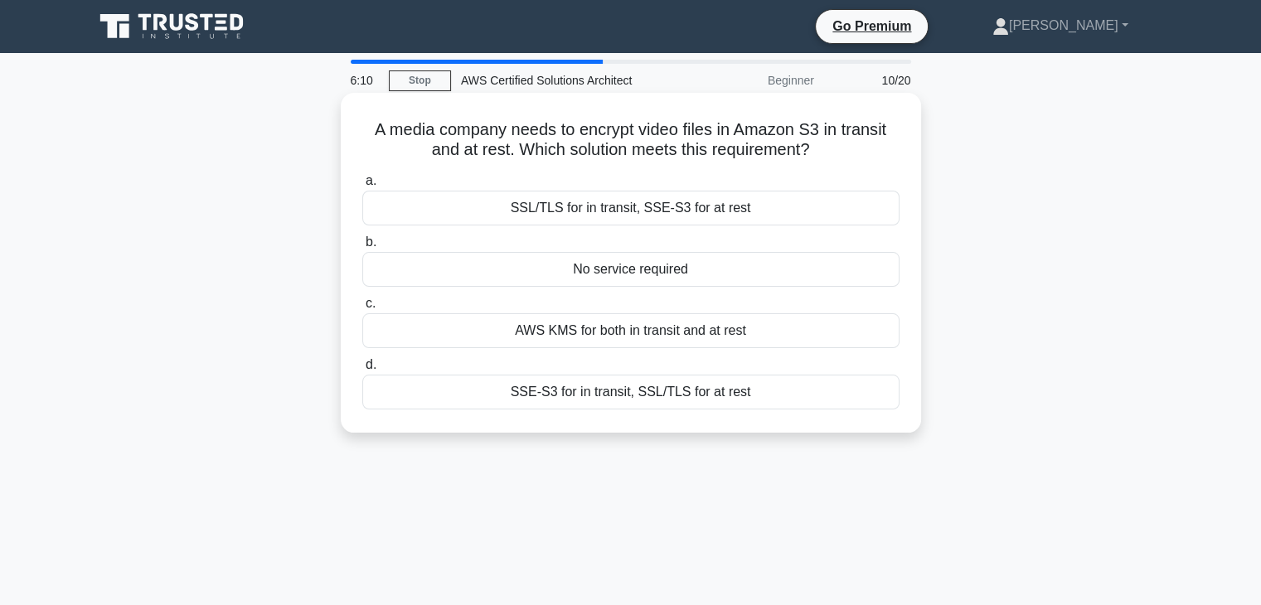
click at [638, 331] on div "AWS KMS for both in transit and at rest" at bounding box center [630, 330] width 537 height 35
click at [362, 309] on input "c. AWS KMS for both in transit and at rest" at bounding box center [362, 303] width 0 height 11
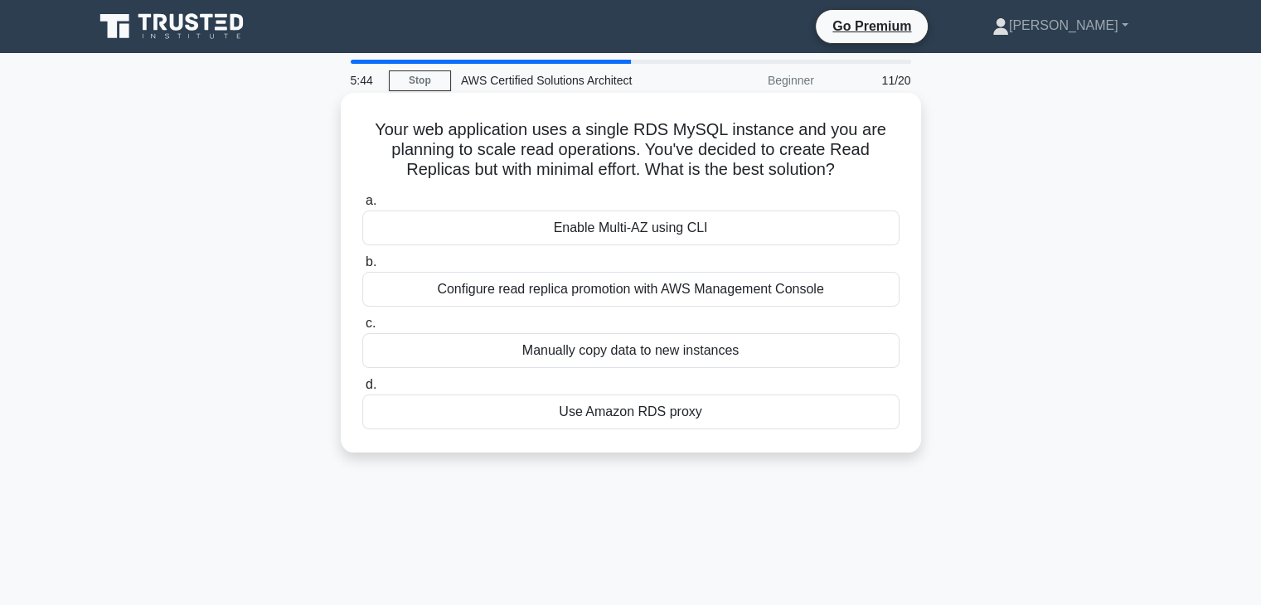
click at [639, 233] on div "Enable Multi-AZ using CLI" at bounding box center [630, 228] width 537 height 35
click at [362, 206] on input "a. Enable Multi-AZ using CLI" at bounding box center [362, 201] width 0 height 11
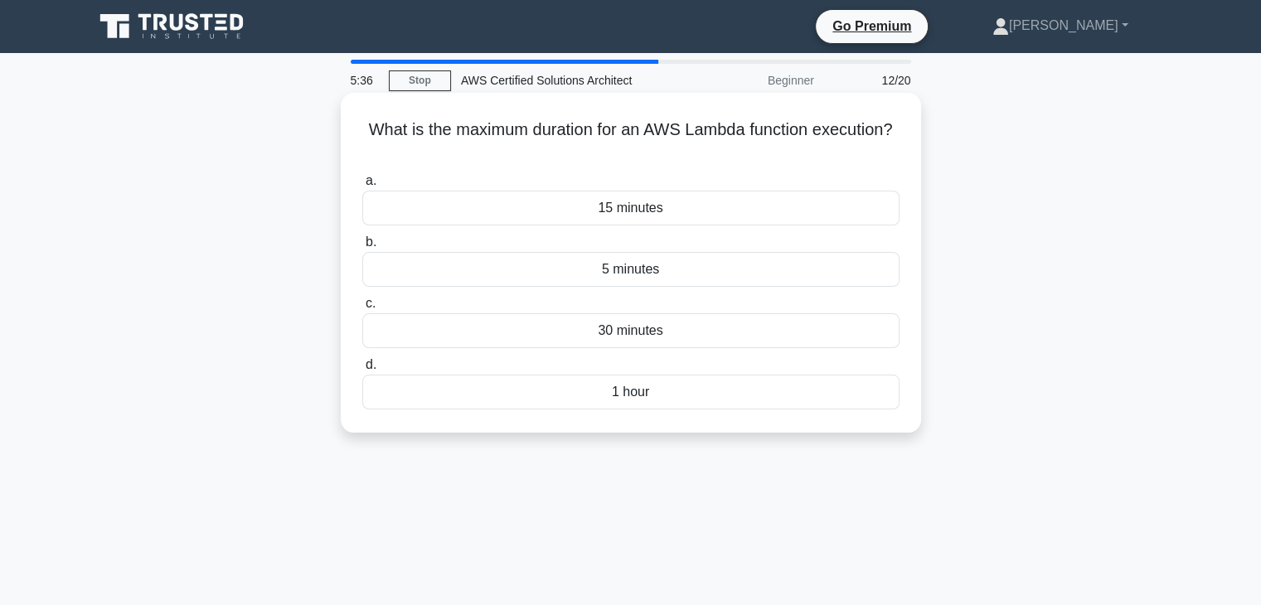
click at [610, 269] on div "5 minutes" at bounding box center [630, 269] width 537 height 35
click at [362, 248] on input "b. 5 minutes" at bounding box center [362, 242] width 0 height 11
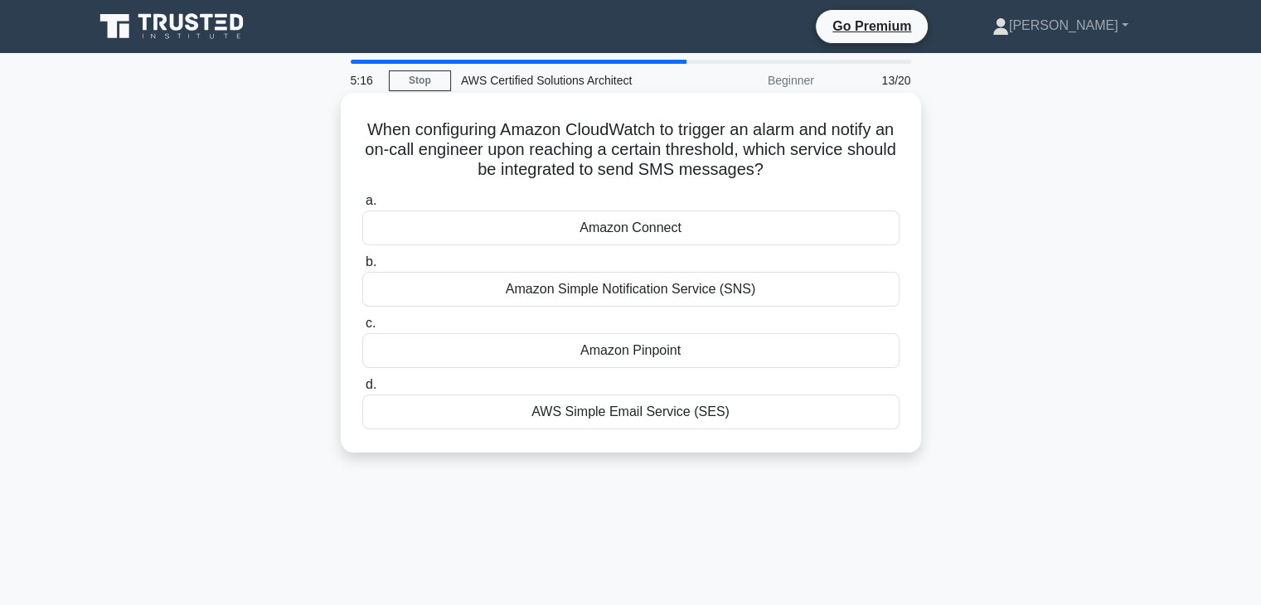
click at [627, 286] on div "Amazon Simple Notification Service (SNS)" at bounding box center [630, 289] width 537 height 35
click at [362, 268] on input "b. Amazon Simple Notification Service (SNS)" at bounding box center [362, 262] width 0 height 11
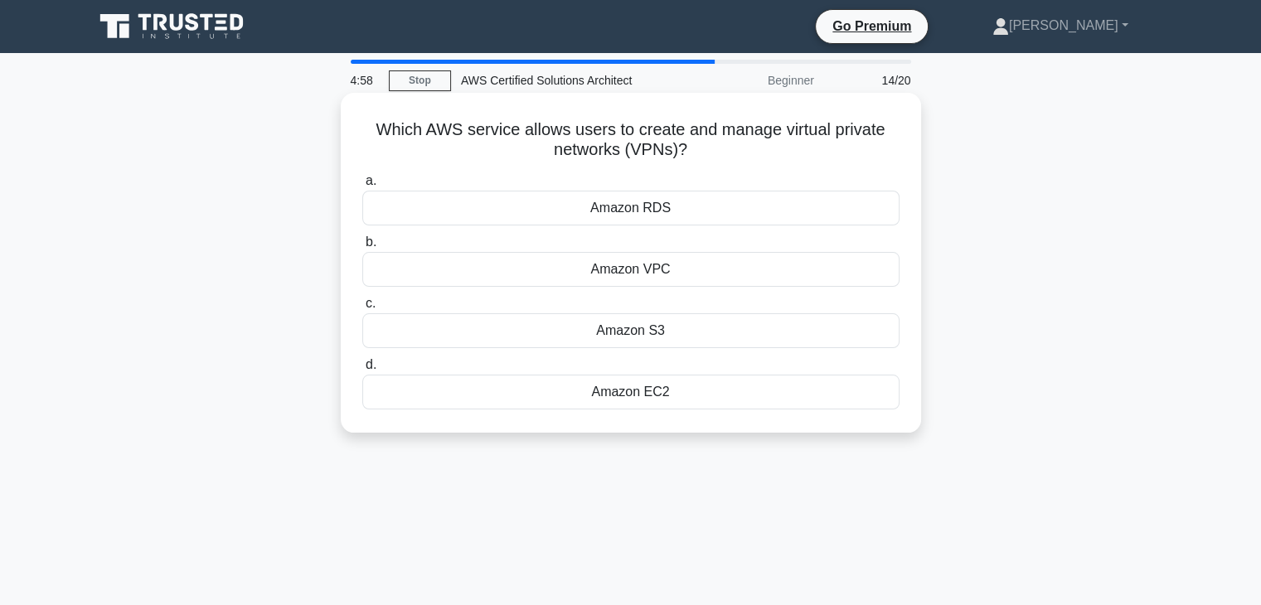
click at [621, 264] on div "Amazon VPC" at bounding box center [630, 269] width 537 height 35
click at [362, 248] on input "b. Amazon VPC" at bounding box center [362, 242] width 0 height 11
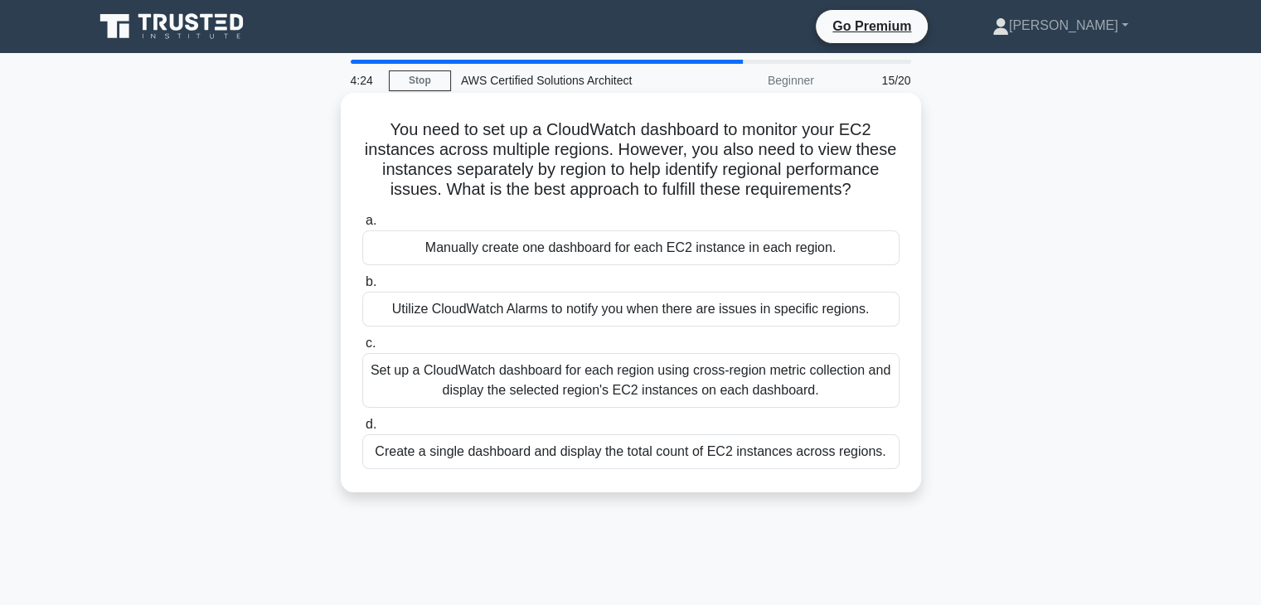
click at [593, 374] on div "Set up a CloudWatch dashboard for each region using cross-region metric collect…" at bounding box center [630, 380] width 537 height 55
click at [362, 349] on input "c. Set up a CloudWatch dashboard for each region using cross-region metric coll…" at bounding box center [362, 343] width 0 height 11
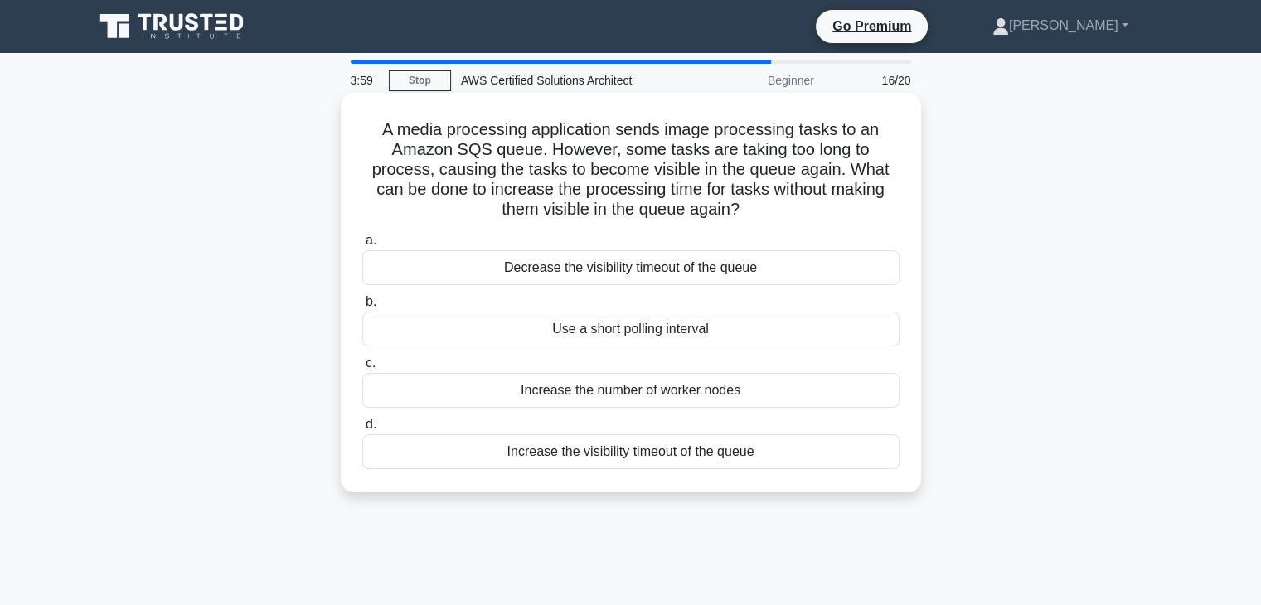
click at [619, 459] on div "Increase the visibility timeout of the queue" at bounding box center [630, 451] width 537 height 35
click at [362, 430] on input "d. Increase the visibility timeout of the queue" at bounding box center [362, 425] width 0 height 11
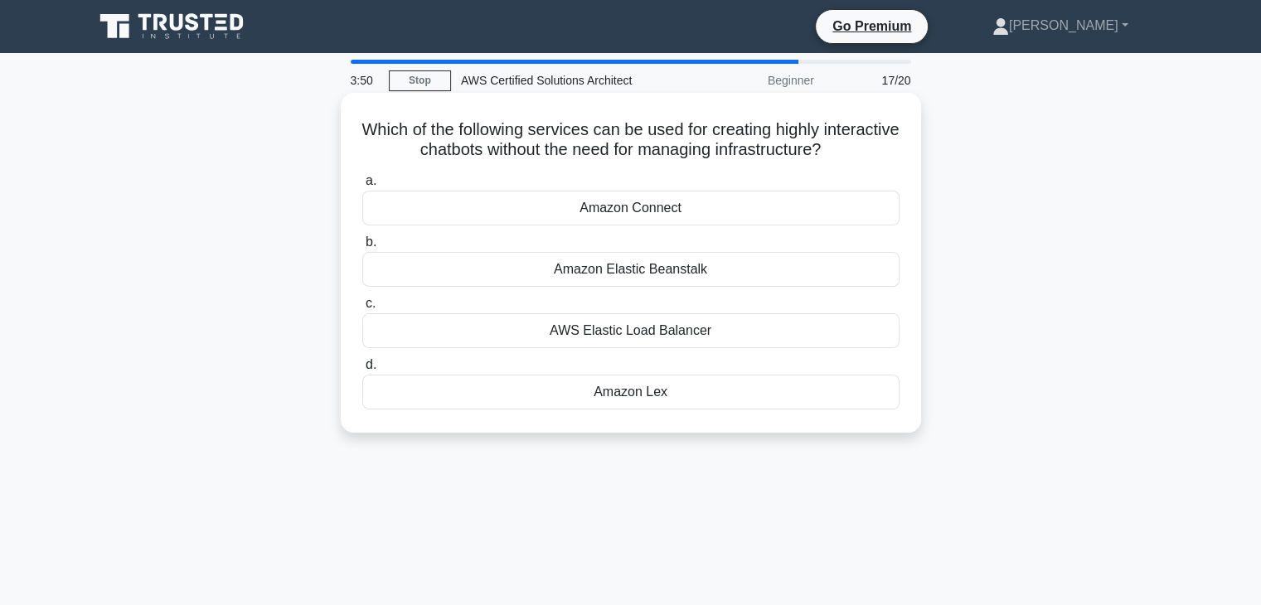
click at [617, 395] on div "Amazon Lex" at bounding box center [630, 392] width 537 height 35
click at [362, 371] on input "d. Amazon Lex" at bounding box center [362, 365] width 0 height 11
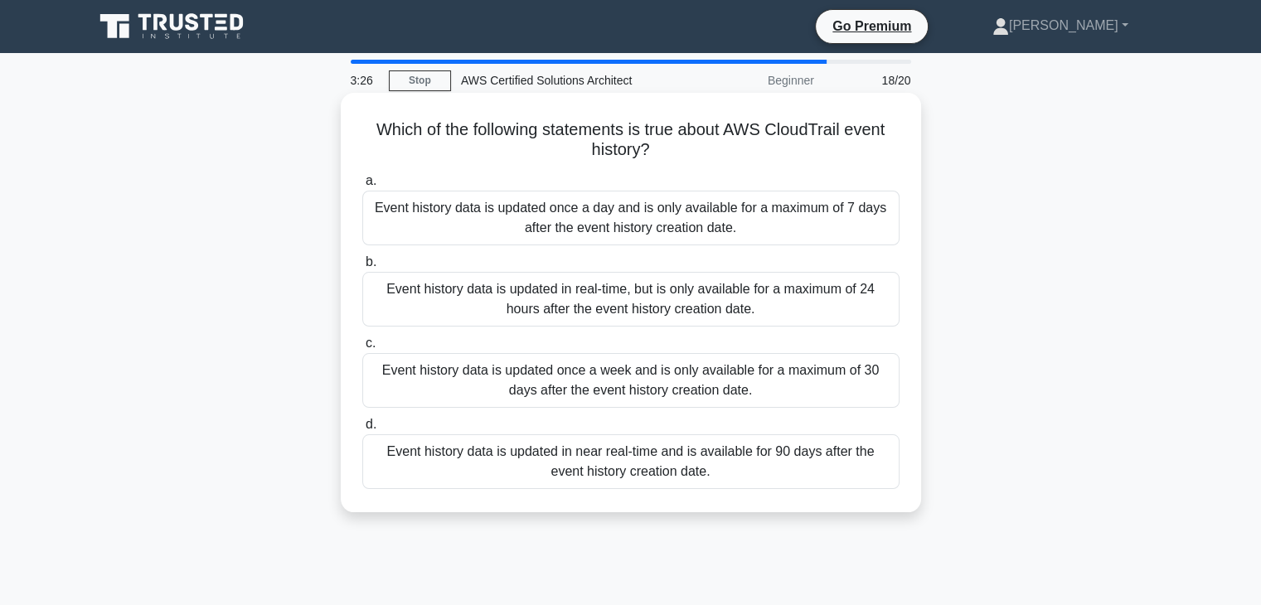
click at [524, 465] on div "Event history data is updated in near real-time and is available for 90 days af…" at bounding box center [630, 461] width 537 height 55
click at [362, 430] on input "d. Event history data is updated in near real-time and is available for 90 days…" at bounding box center [362, 425] width 0 height 11
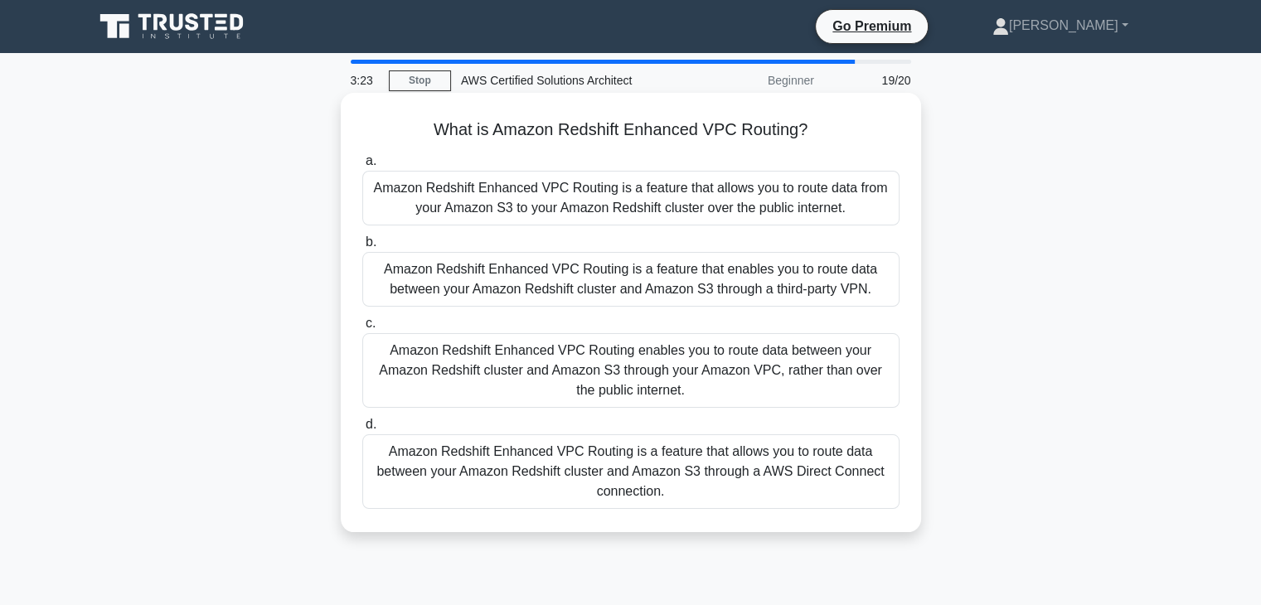
click at [482, 290] on div "Amazon Redshift Enhanced VPC Routing is a feature that enables you to route dat…" at bounding box center [630, 279] width 537 height 55
click at [362, 248] on input "b. Amazon Redshift Enhanced VPC Routing is a feature that enables you to route …" at bounding box center [362, 242] width 0 height 11
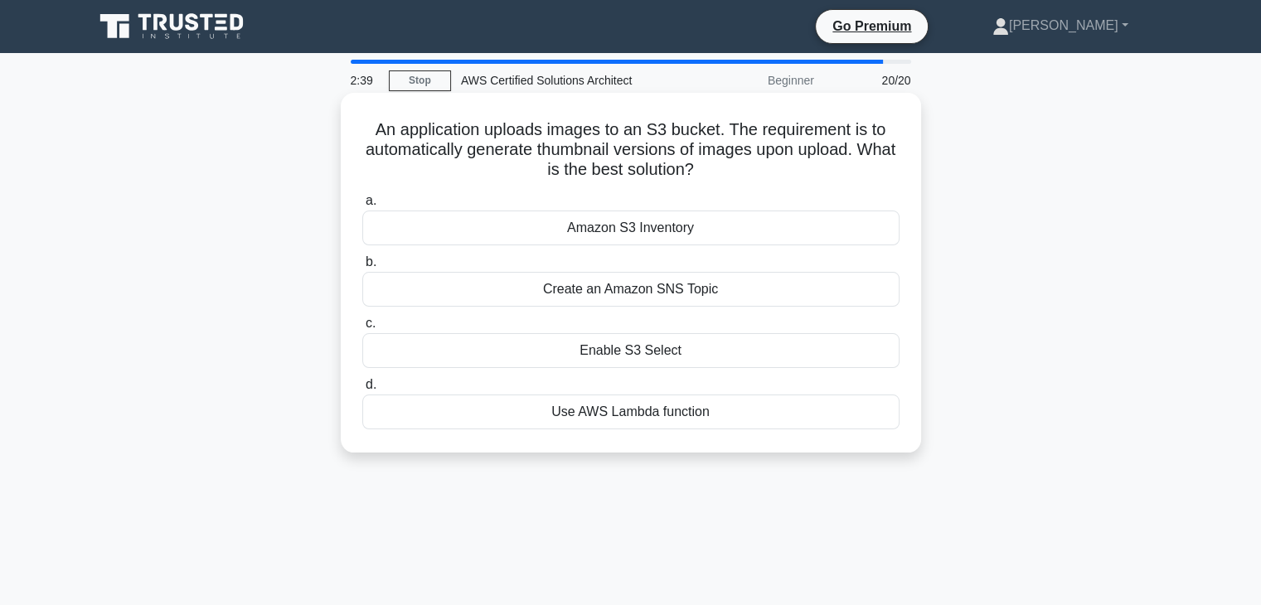
click at [656, 298] on div "Create an Amazon SNS Topic" at bounding box center [630, 289] width 537 height 35
click at [362, 268] on input "b. Create an Amazon SNS Topic" at bounding box center [362, 262] width 0 height 11
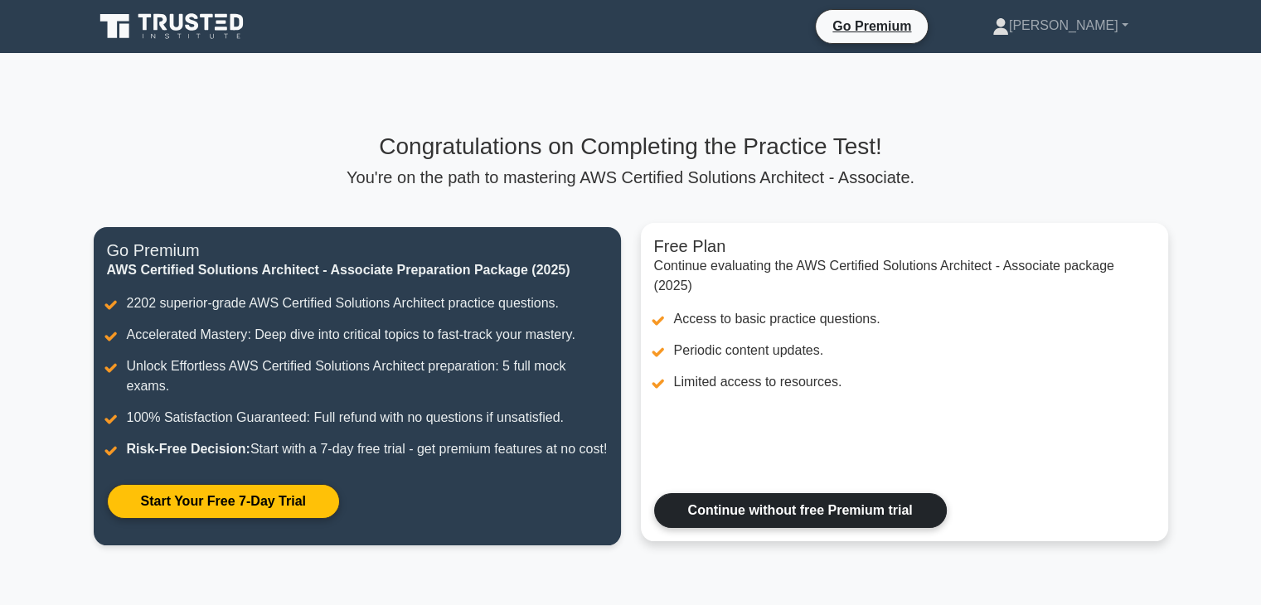
click at [784, 525] on link "Continue without free Premium trial" at bounding box center [800, 510] width 293 height 35
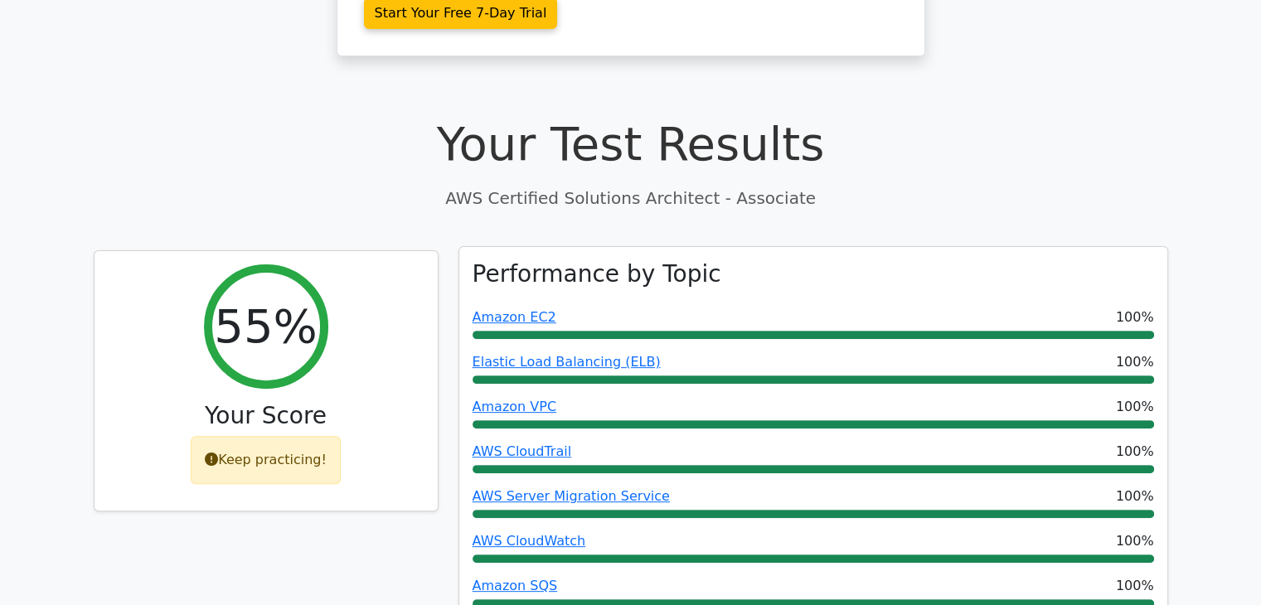
scroll to position [580, 0]
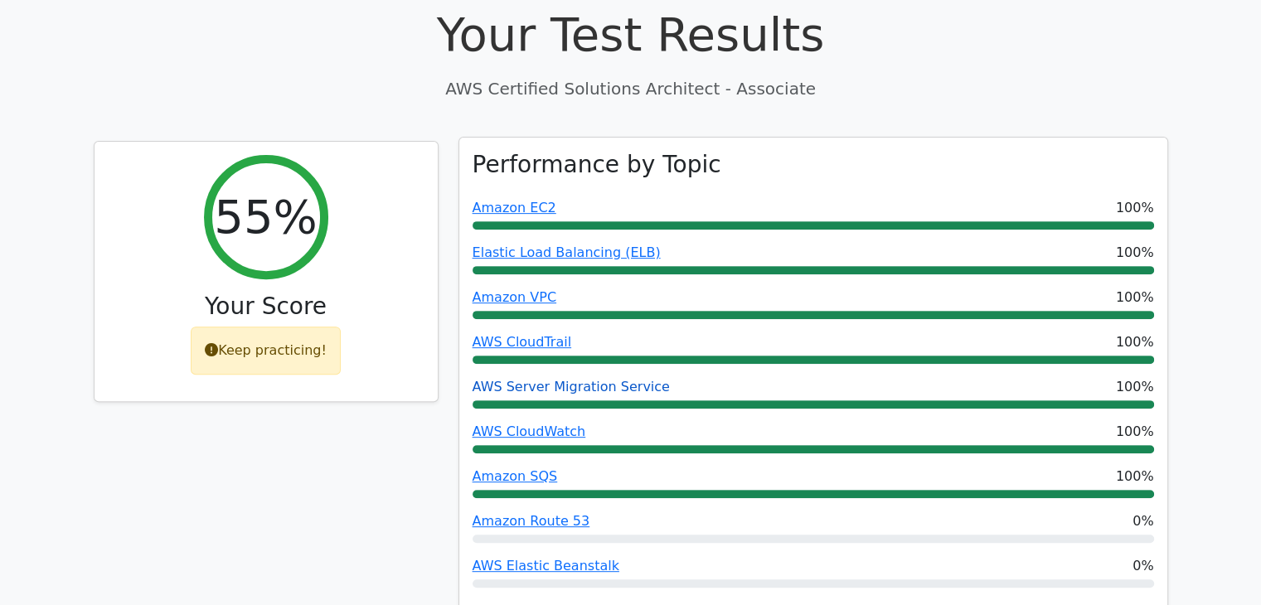
click at [576, 379] on link "AWS Server Migration Service" at bounding box center [571, 387] width 197 height 16
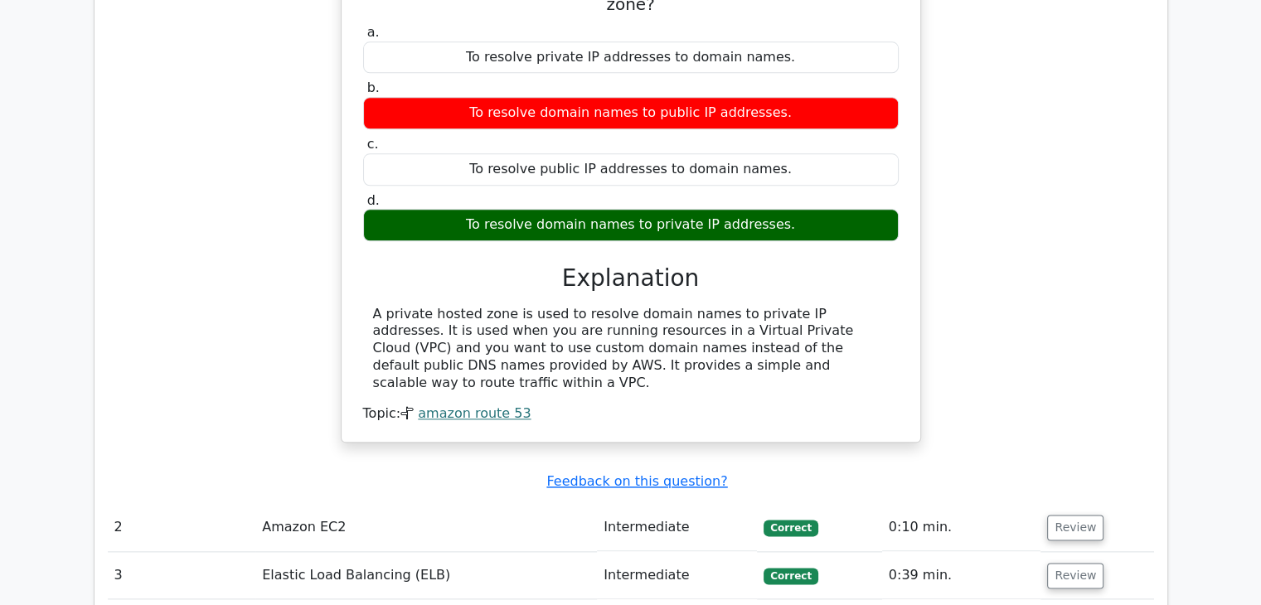
scroll to position [1907, 0]
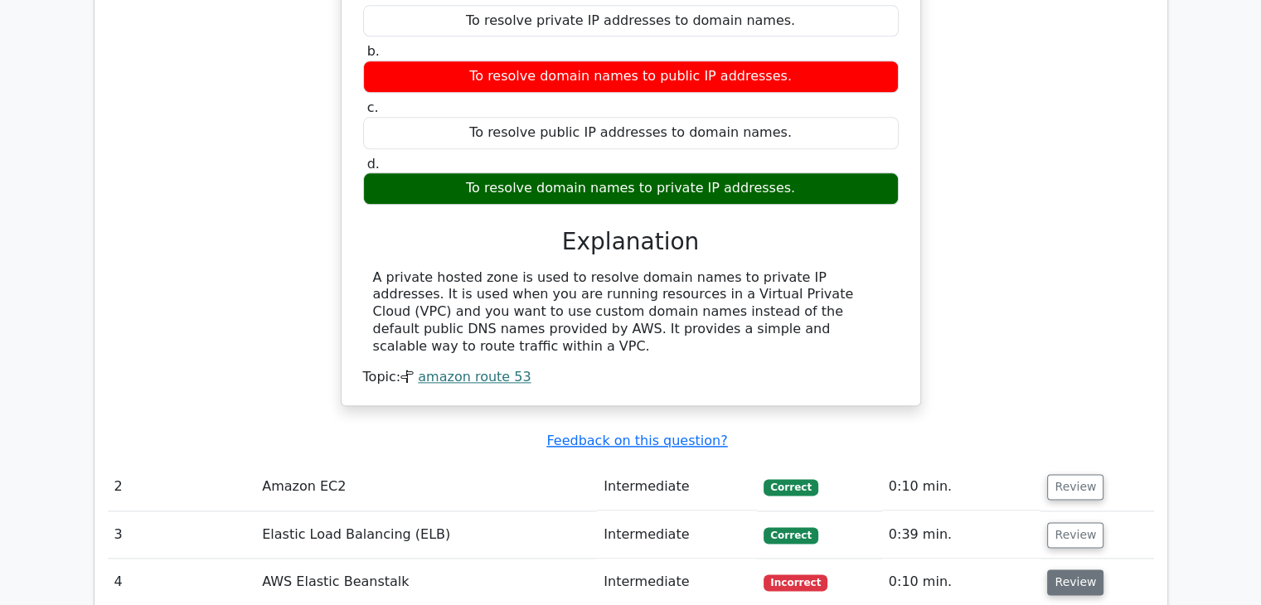
click at [1058, 570] on button "Review" at bounding box center [1075, 583] width 56 height 26
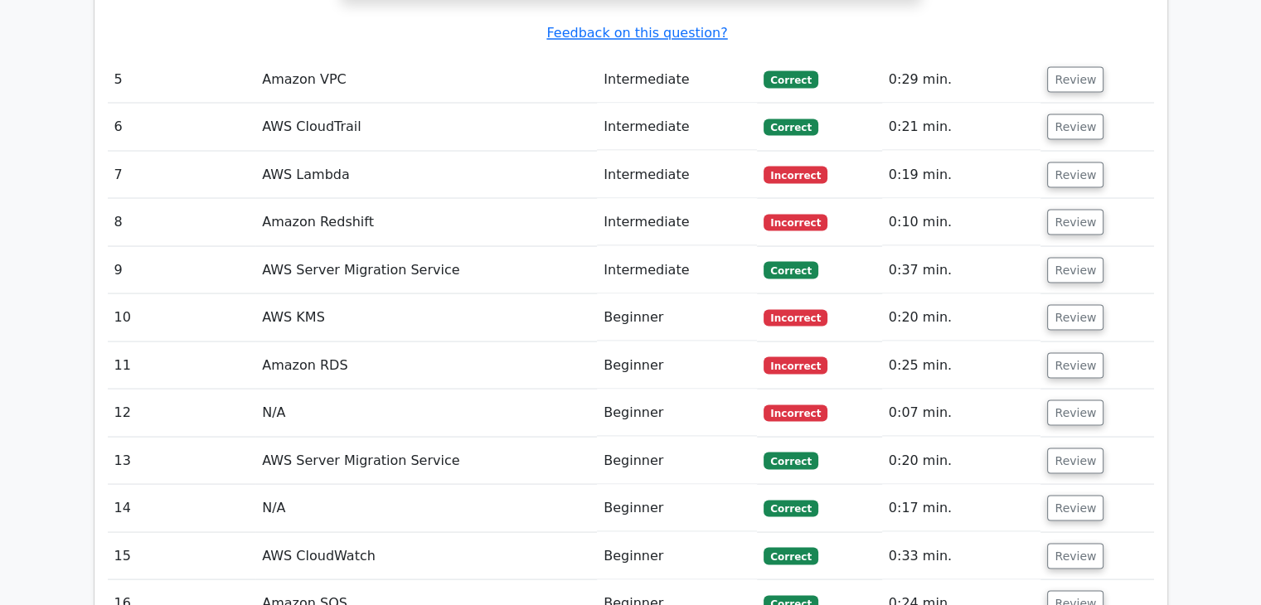
scroll to position [3151, 0]
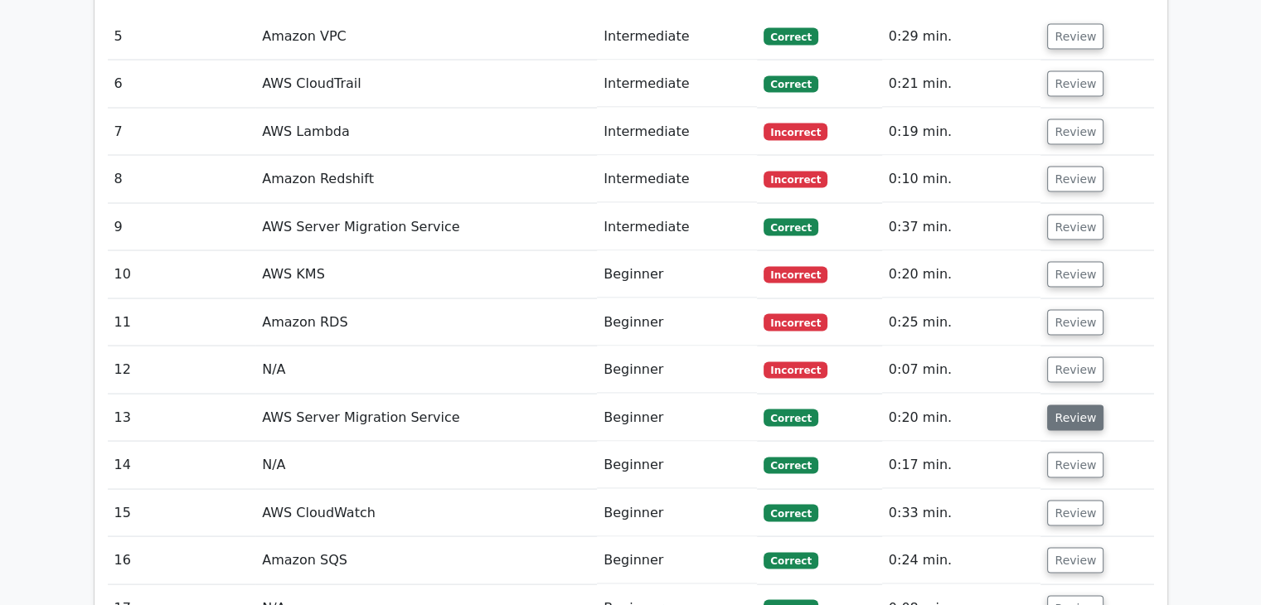
click at [1064, 405] on button "Review" at bounding box center [1075, 418] width 56 height 26
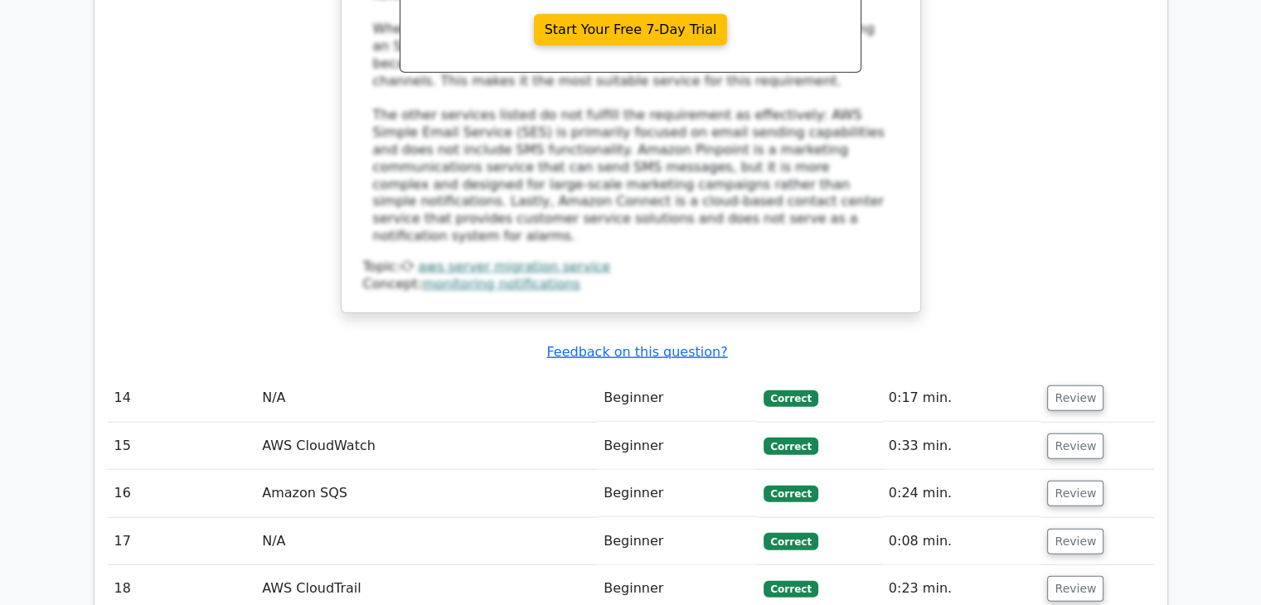
scroll to position [4228, 0]
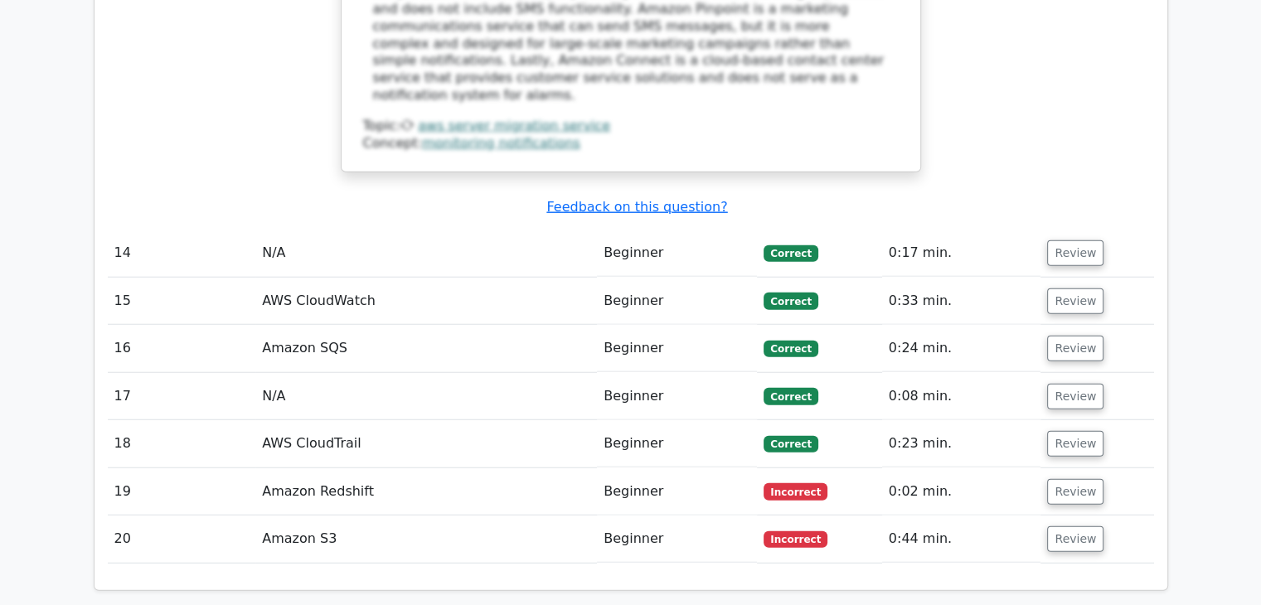
click at [772, 531] on span "Incorrect" at bounding box center [796, 539] width 64 height 17
click at [1080, 526] on button "Review" at bounding box center [1075, 539] width 56 height 26
click at [1048, 479] on button "Review" at bounding box center [1075, 492] width 56 height 26
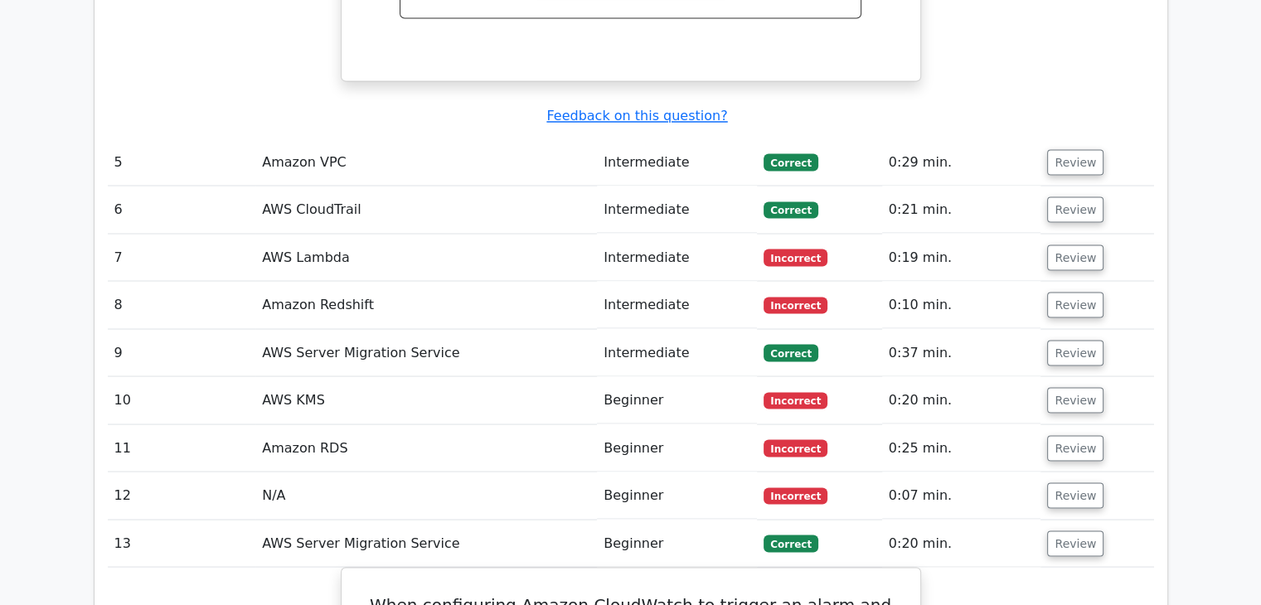
scroll to position [2985, 0]
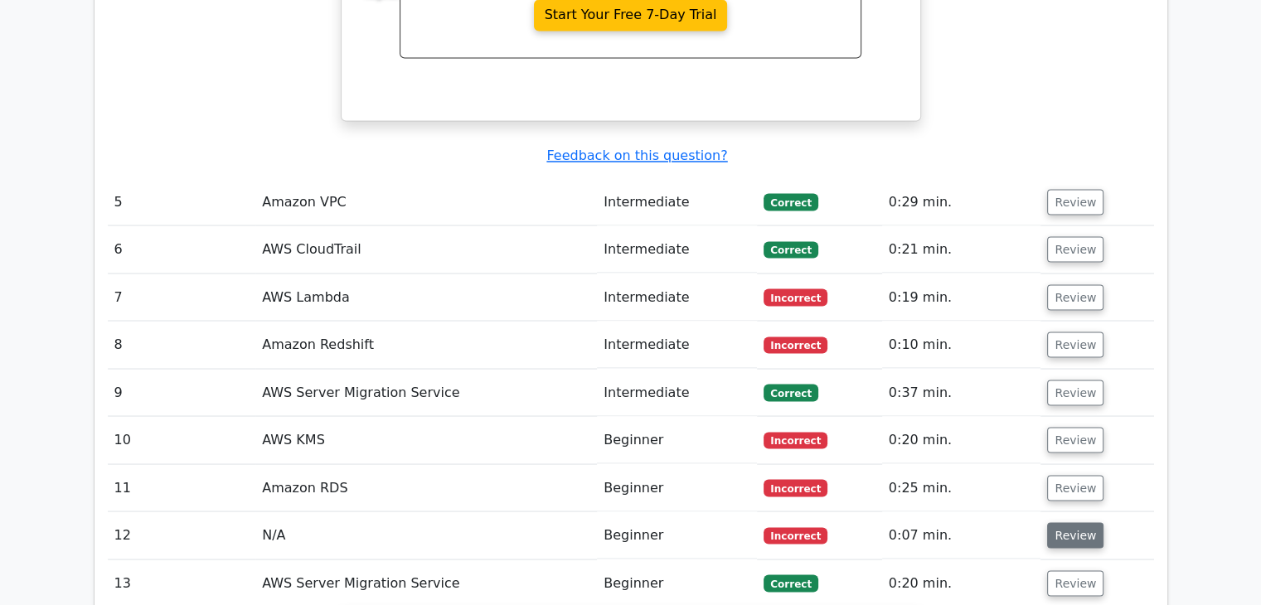
click at [1066, 522] on button "Review" at bounding box center [1075, 535] width 56 height 26
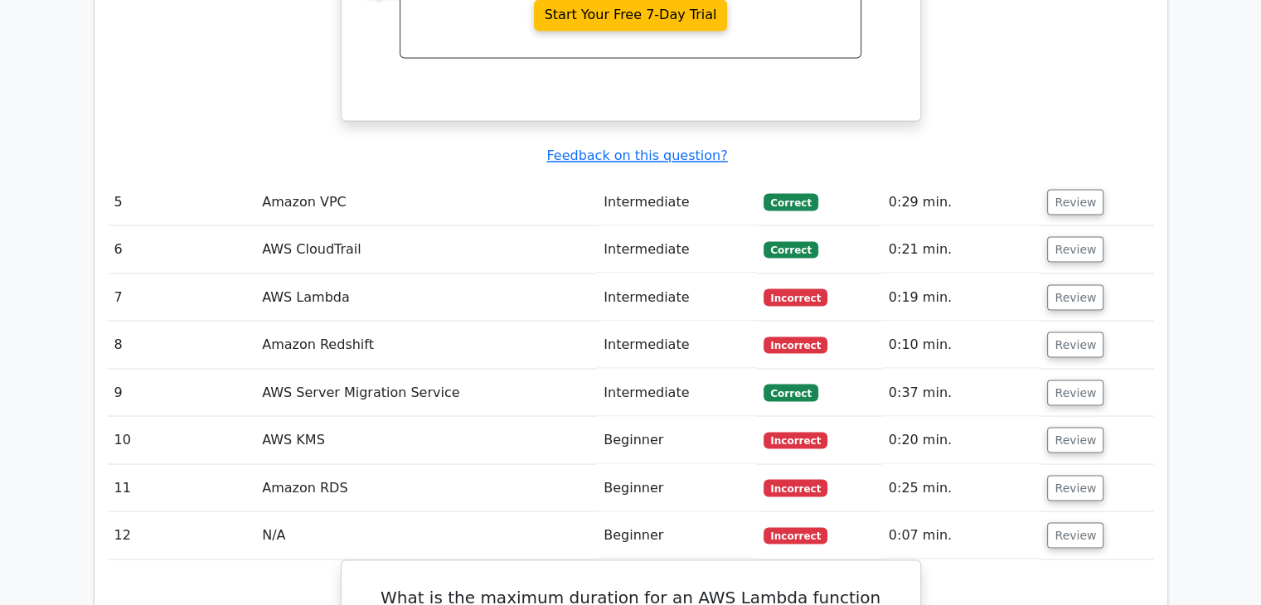
scroll to position [3068, 0]
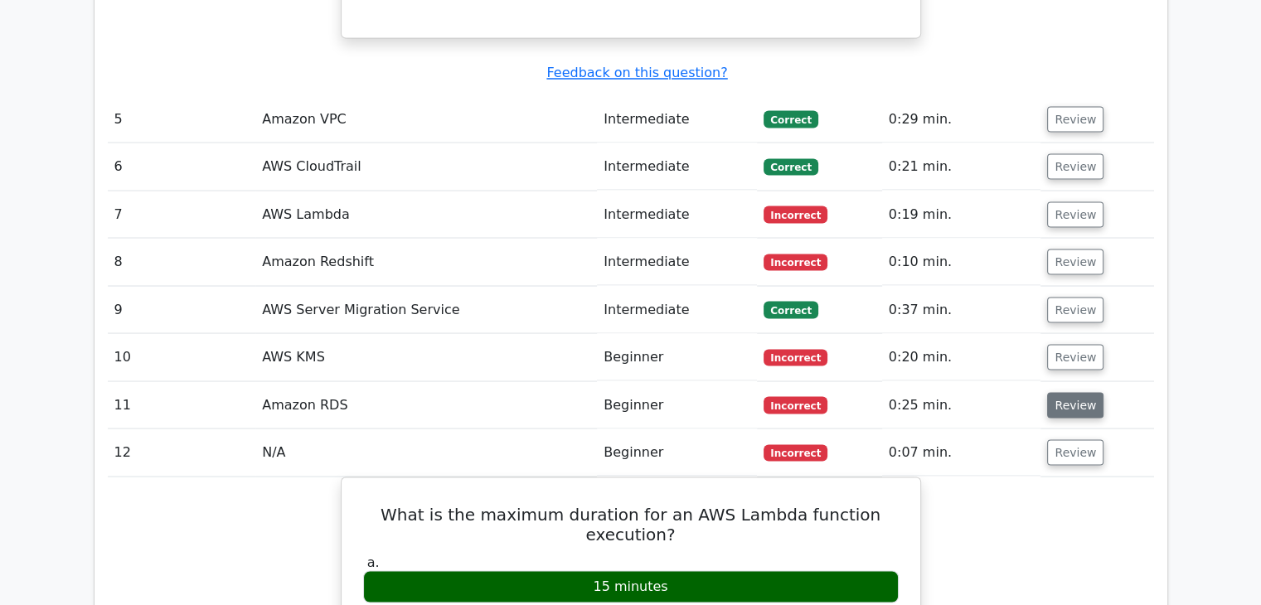
click at [1047, 392] on button "Review" at bounding box center [1075, 405] width 56 height 26
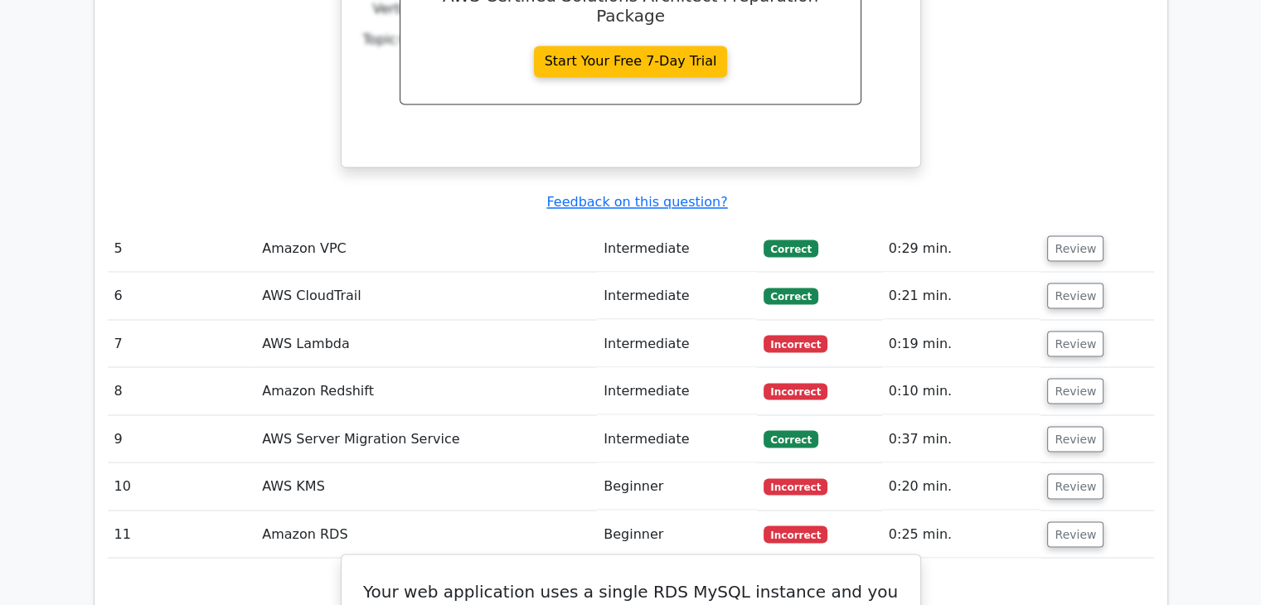
scroll to position [2902, 0]
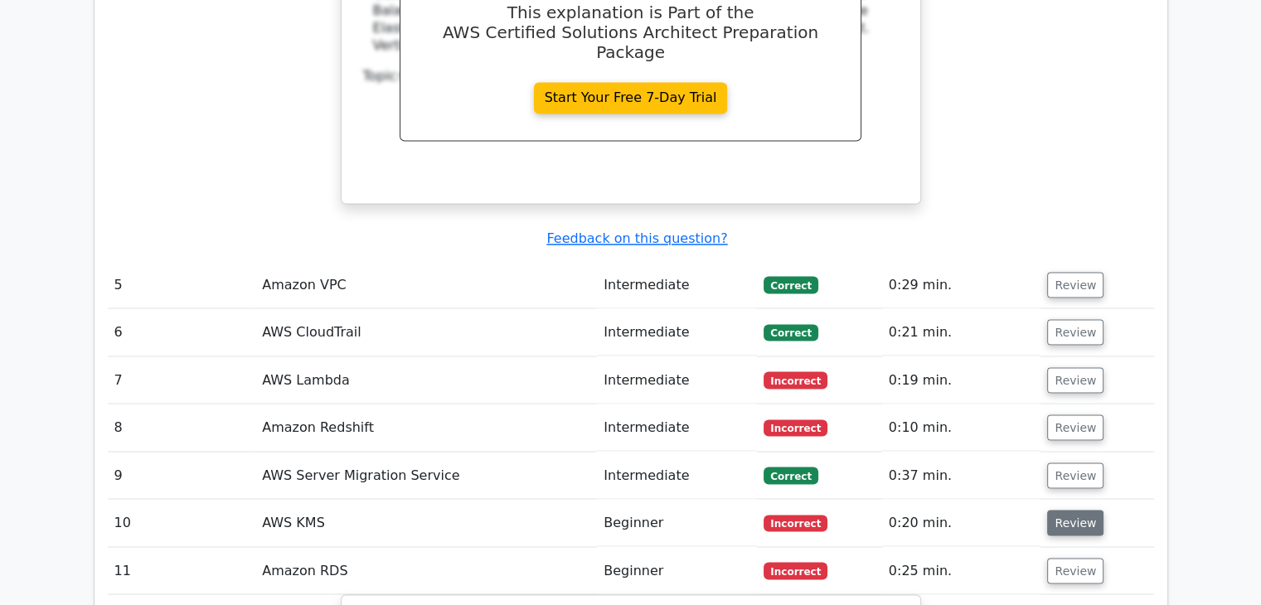
click at [1047, 510] on button "Review" at bounding box center [1075, 523] width 56 height 26
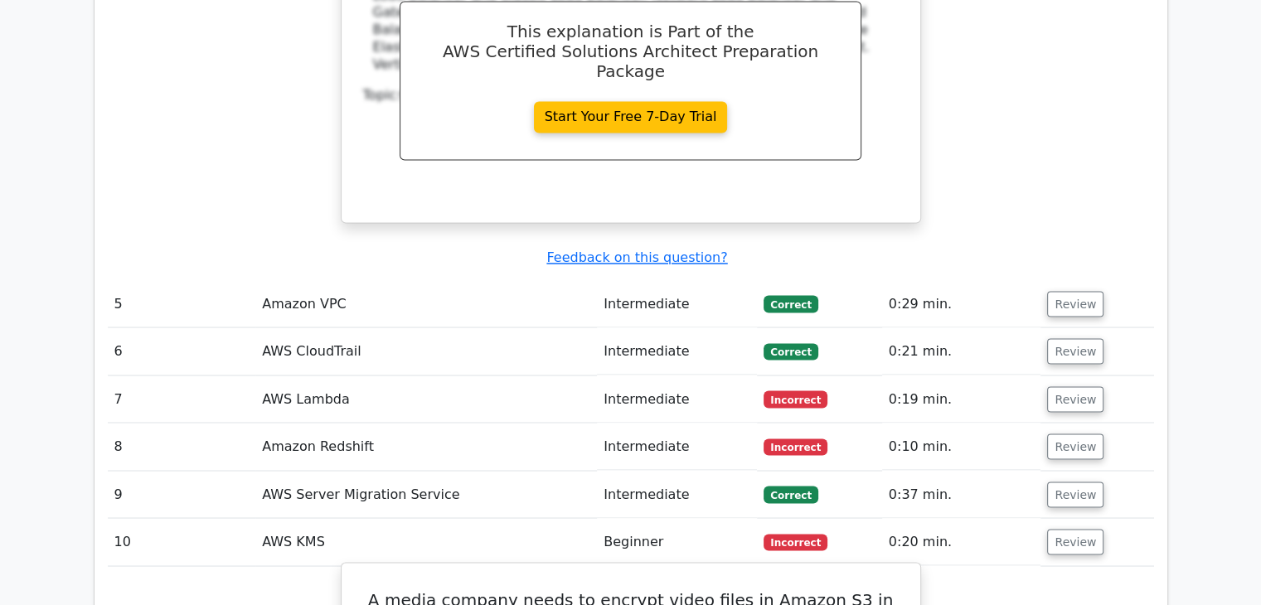
scroll to position [2819, 0]
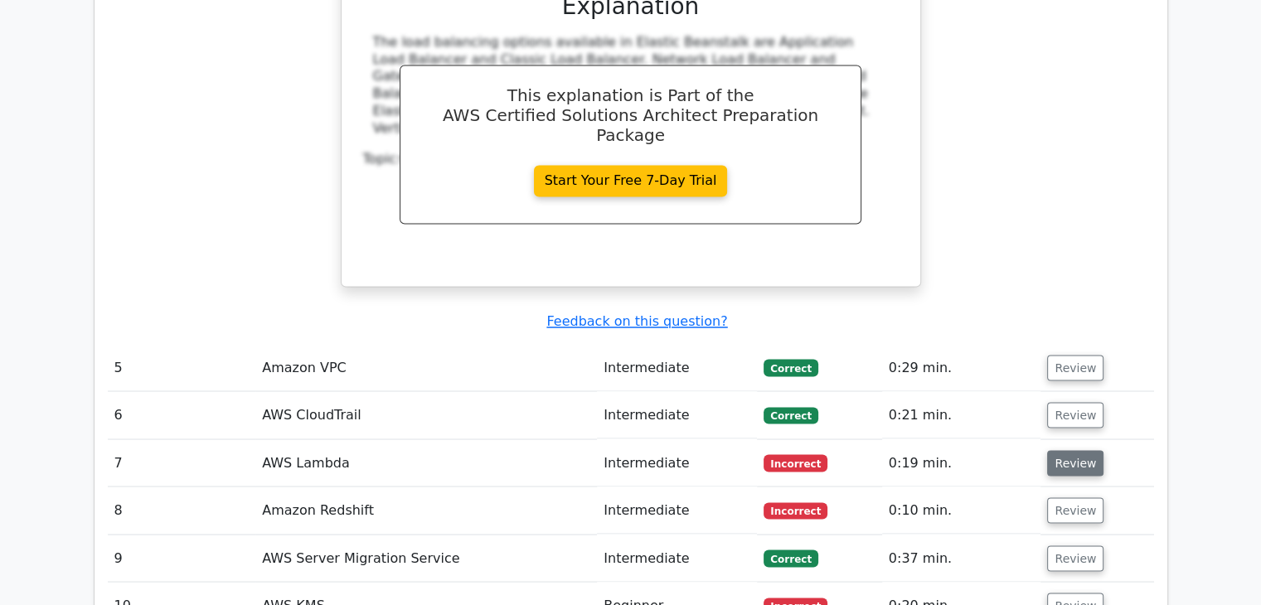
click at [1055, 450] on button "Review" at bounding box center [1075, 463] width 56 height 26
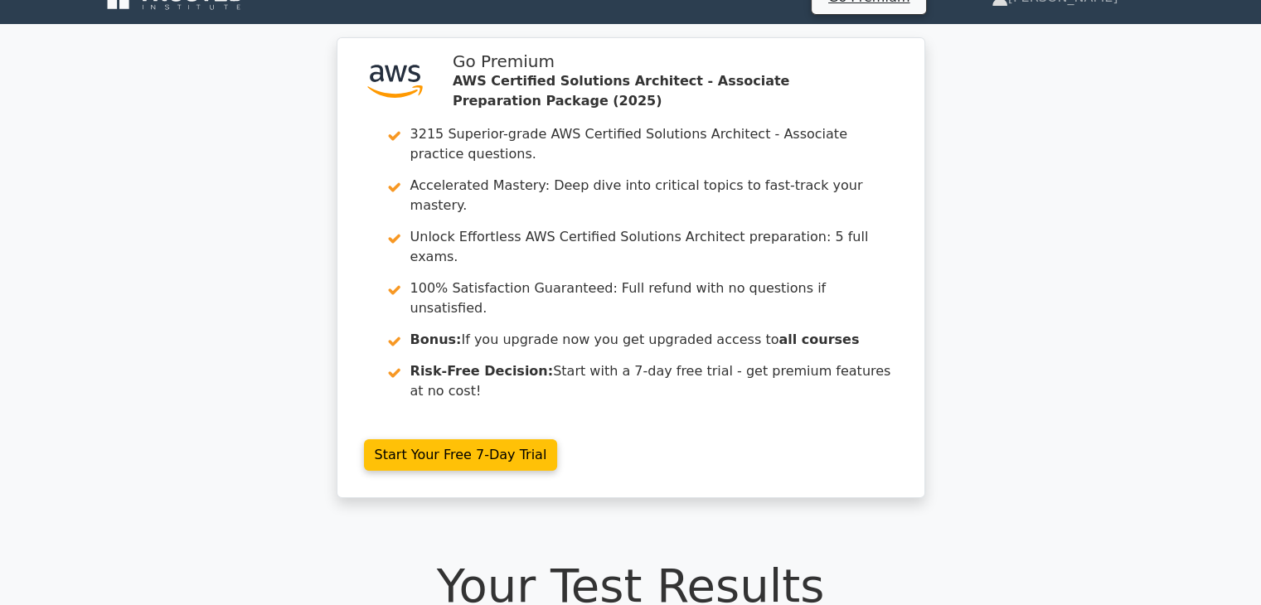
scroll to position [0, 0]
